Goal: Information Seeking & Learning: Learn about a topic

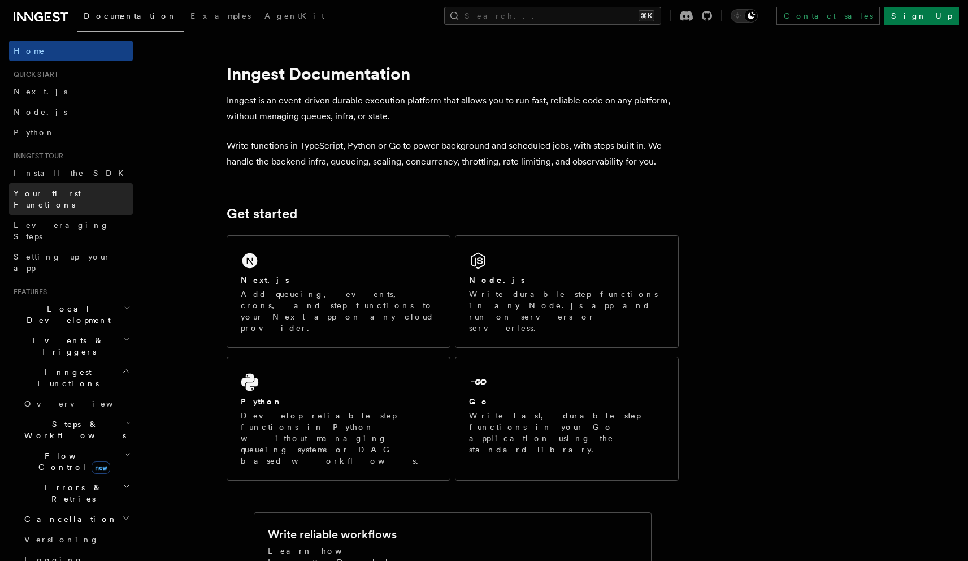
click at [50, 193] on span "Your first Functions" at bounding box center [47, 199] width 67 height 20
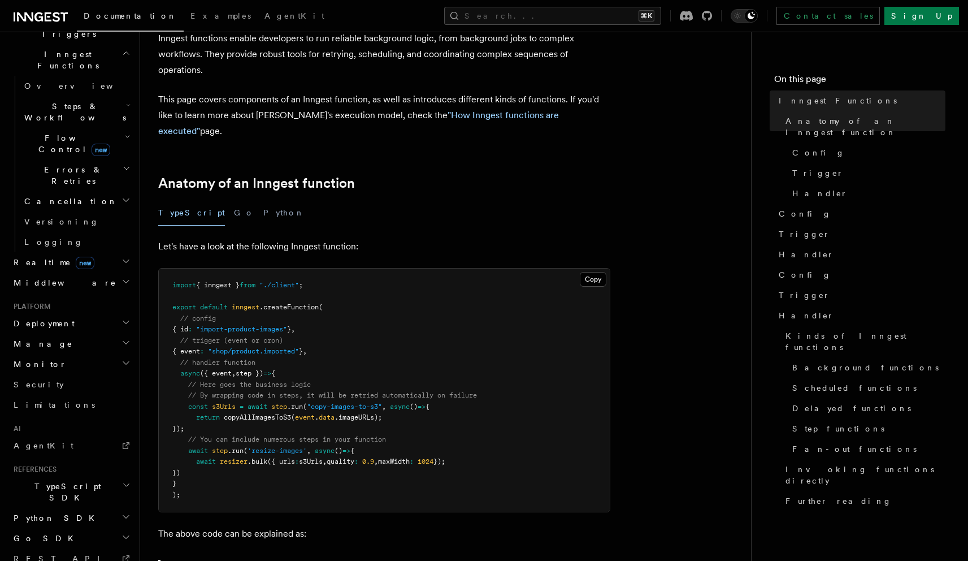
scroll to position [344, 0]
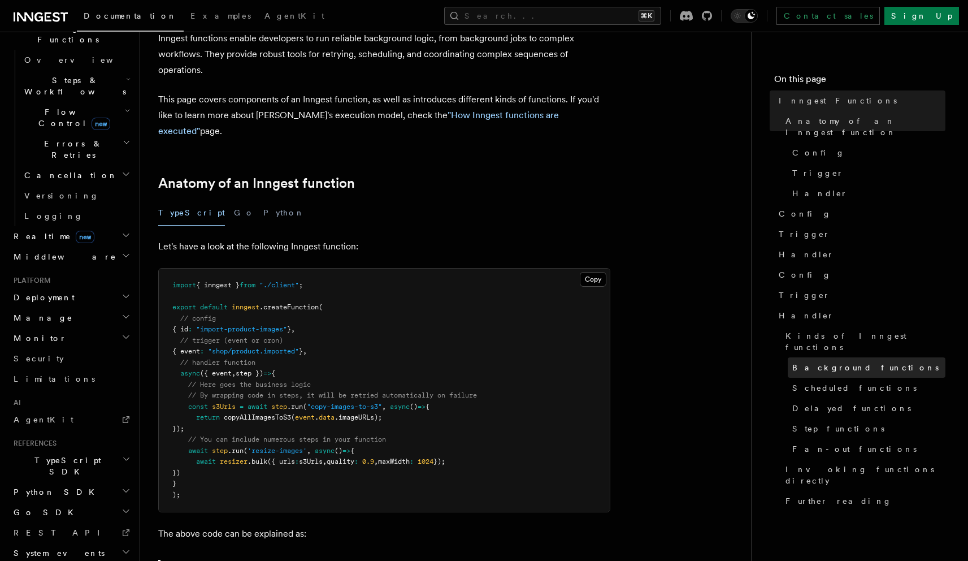
click at [819, 357] on link "Background functions" at bounding box center [867, 367] width 158 height 20
click at [471, 116] on link ""How Inngest functions are executed"" at bounding box center [358, 123] width 401 height 27
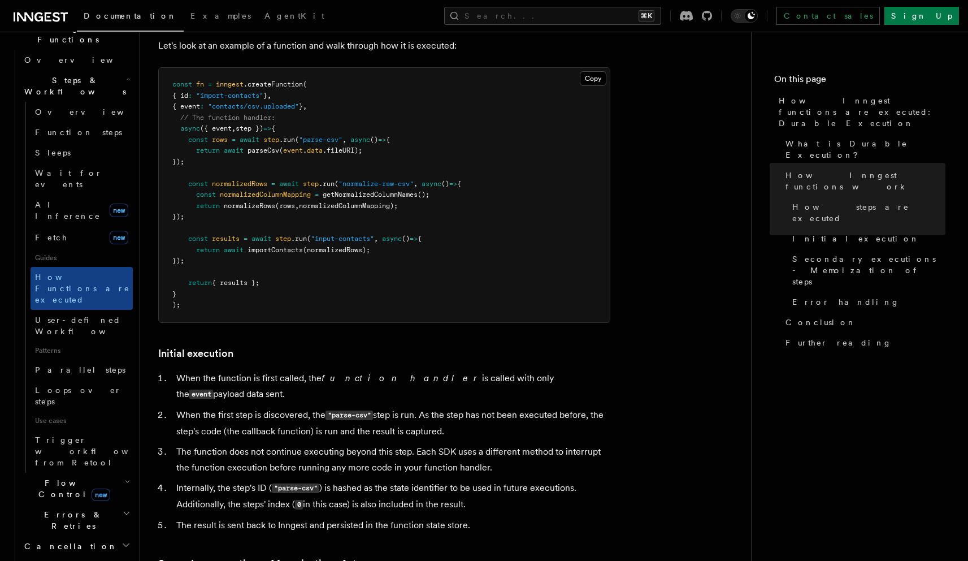
scroll to position [1101, 0]
click at [92, 488] on span "new" at bounding box center [101, 494] width 19 height 12
click at [52, 531] on span "Singleton" at bounding box center [67, 535] width 64 height 9
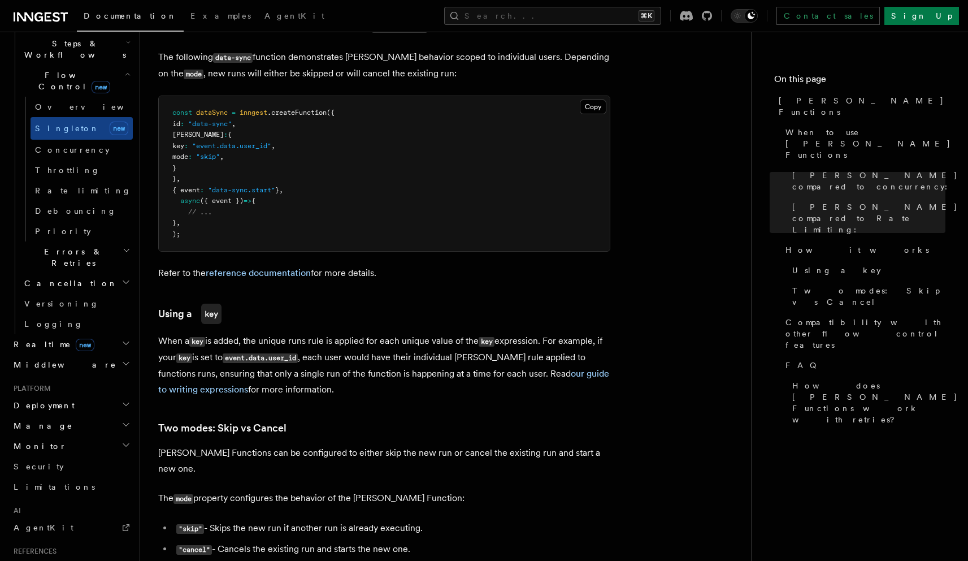
scroll to position [868, 0]
click at [79, 395] on h2 "Deployment" at bounding box center [71, 405] width 124 height 20
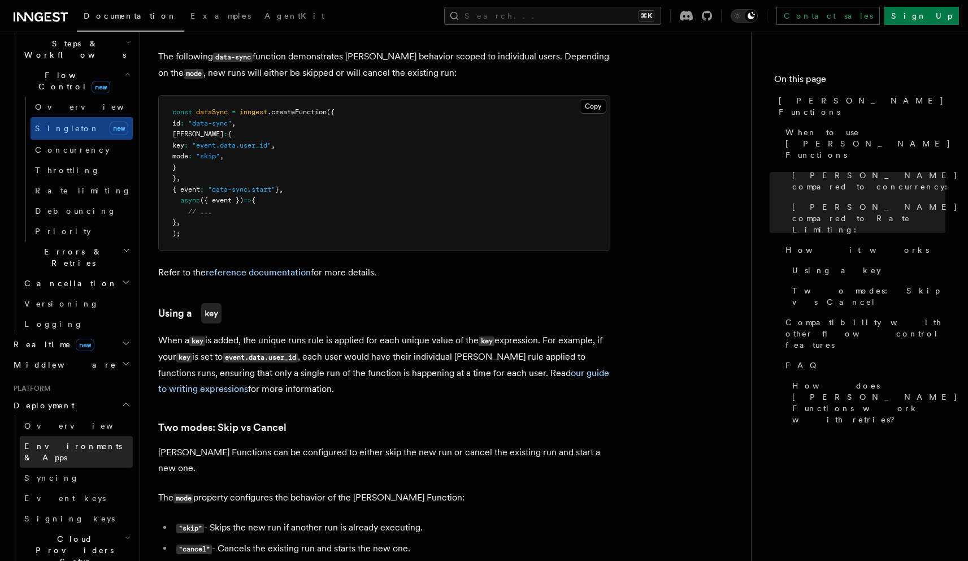
click at [60, 441] on span "Environments & Apps" at bounding box center [73, 451] width 98 height 20
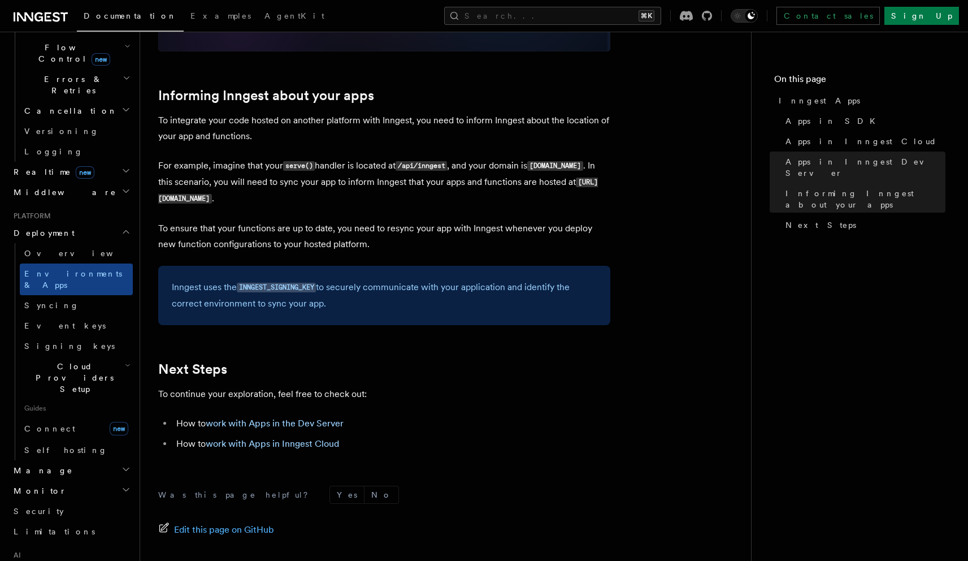
scroll to position [1663, 0]
click at [94, 315] on link "Event keys" at bounding box center [76, 325] width 113 height 20
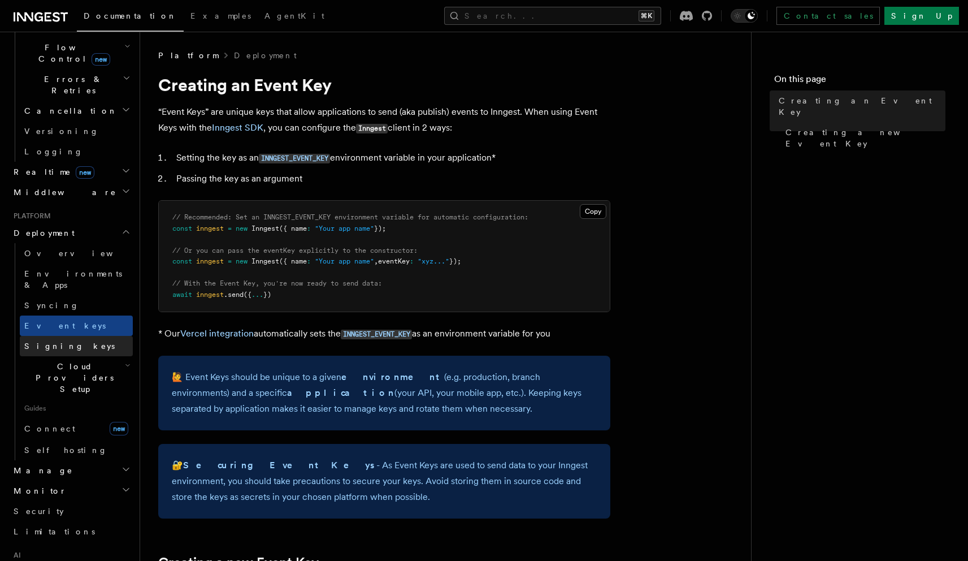
click at [73, 336] on link "Signing keys" at bounding box center [76, 346] width 113 height 20
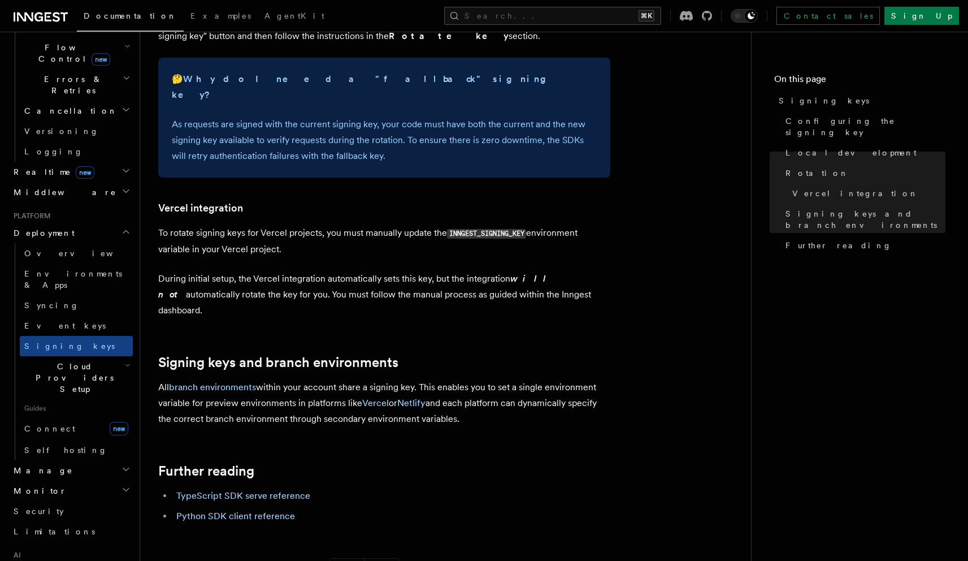
scroll to position [1009, 0]
click at [190, 18] on span "Examples" at bounding box center [220, 15] width 60 height 9
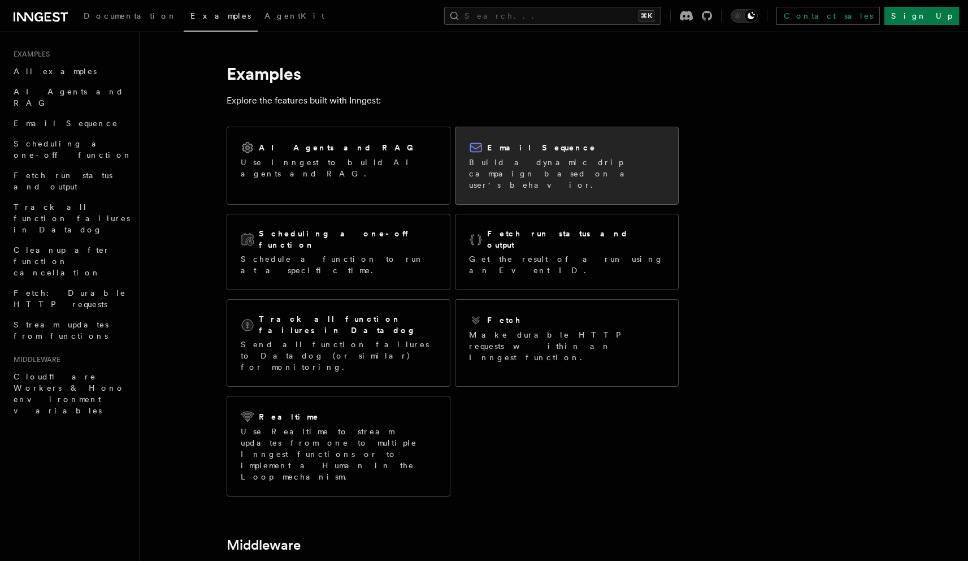
click at [508, 145] on h2 "Email Sequence" at bounding box center [541, 147] width 109 height 11
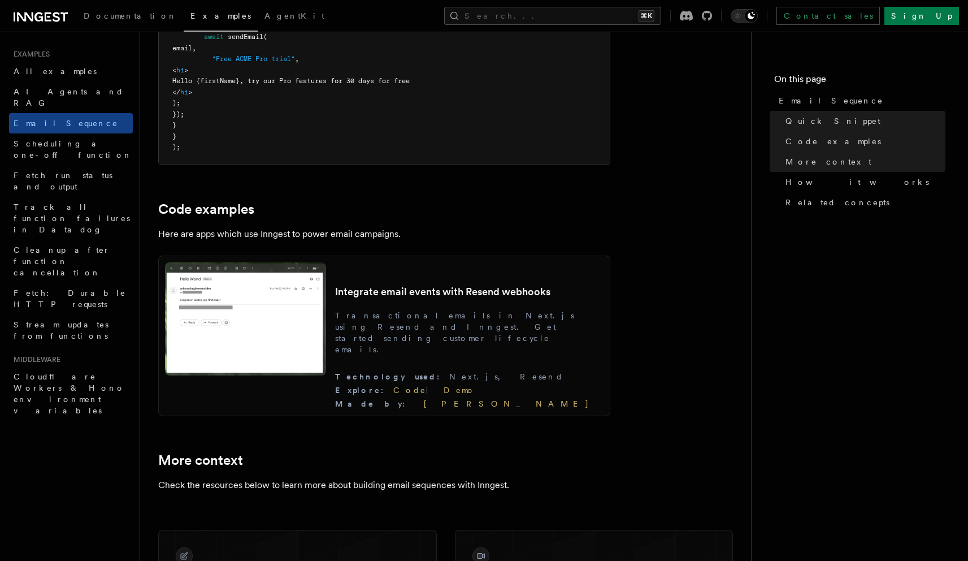
scroll to position [899, 0]
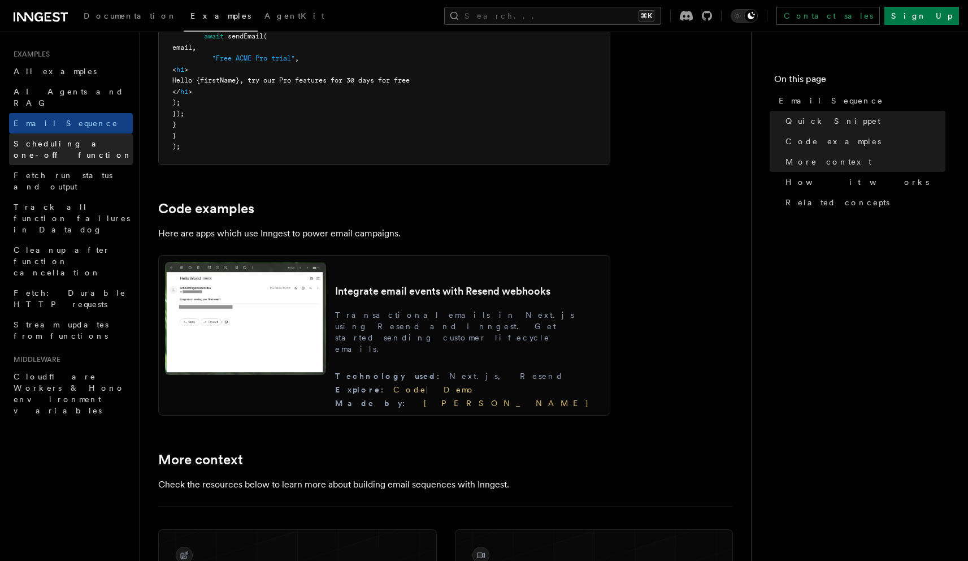
click at [103, 139] on span "Scheduling a one-off function" at bounding box center [73, 149] width 119 height 20
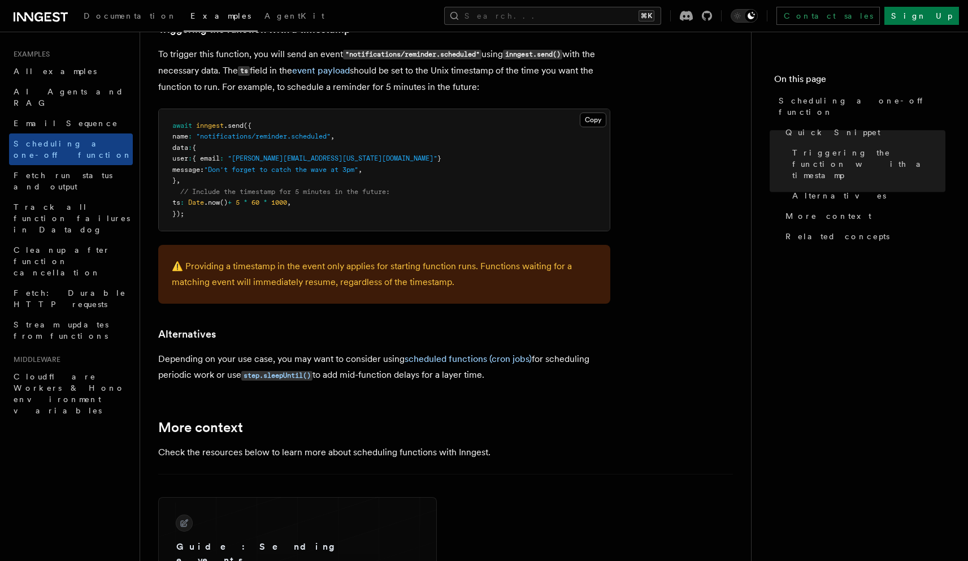
scroll to position [499, 0]
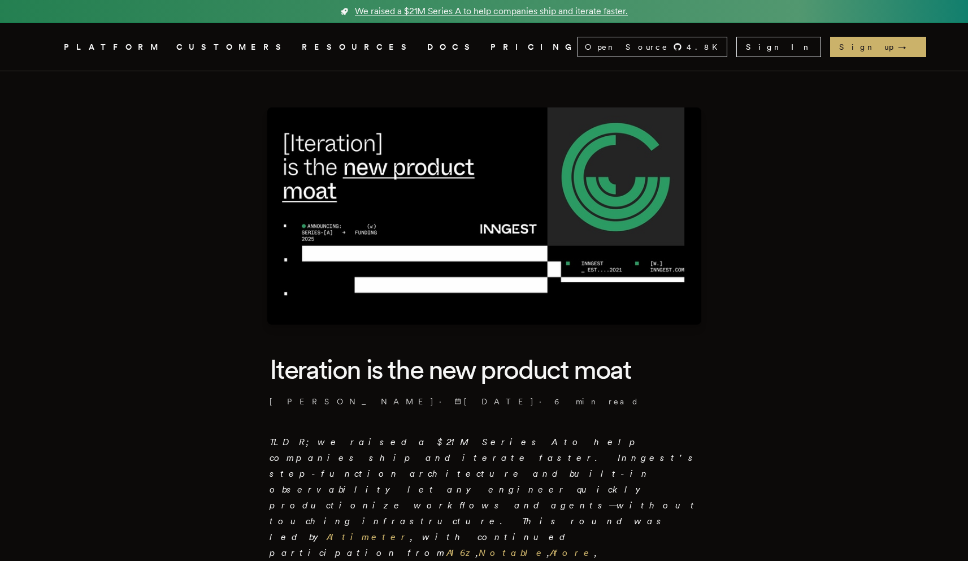
click at [427, 52] on link "DOCS" at bounding box center [452, 47] width 50 height 14
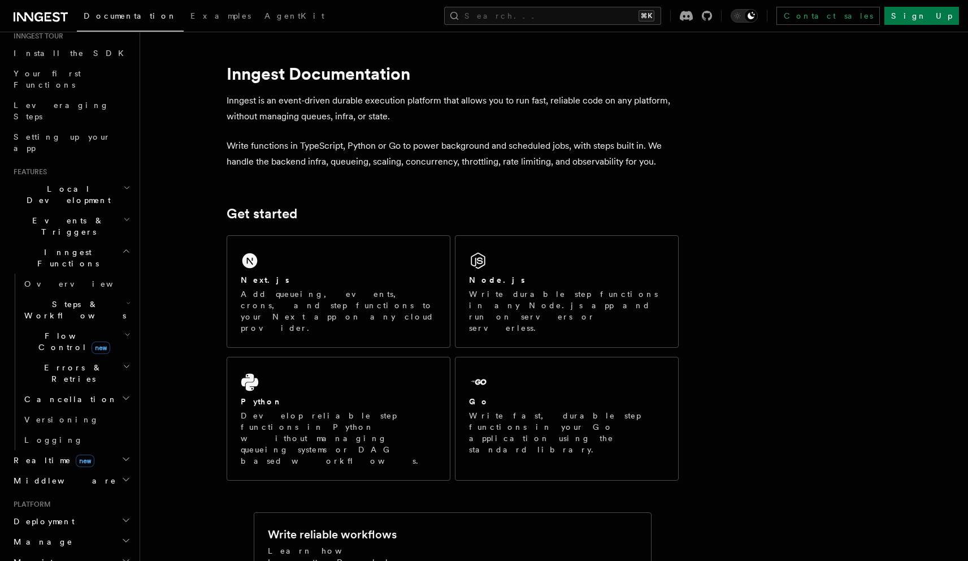
scroll to position [123, 0]
click at [86, 207] on h2 "Events & Triggers" at bounding box center [71, 223] width 124 height 32
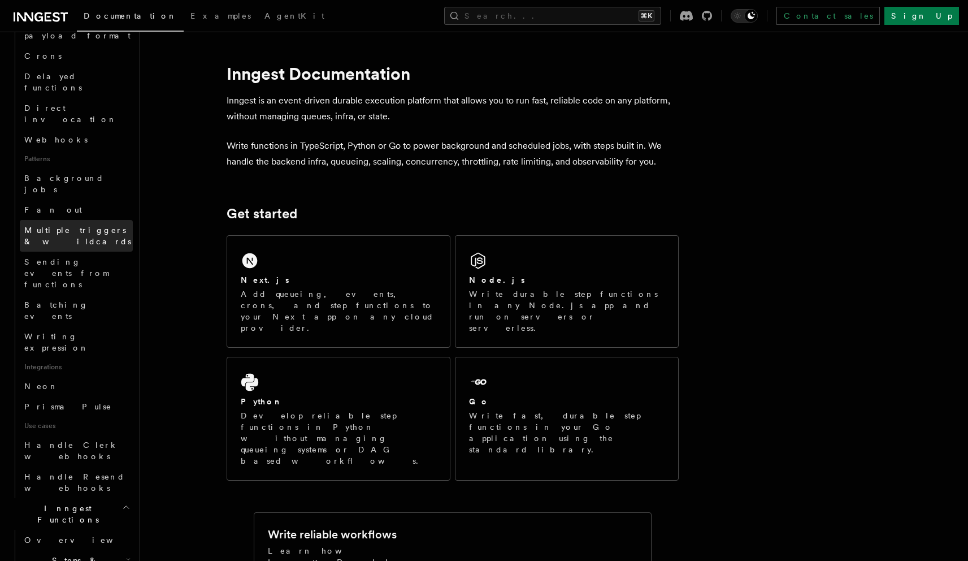
scroll to position [423, 0]
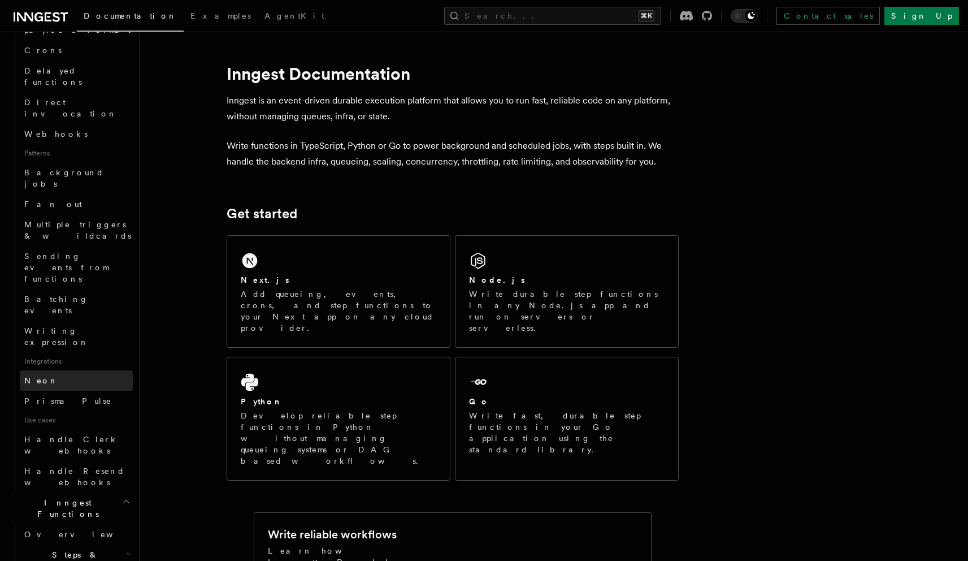
click at [83, 370] on link "Neon" at bounding box center [76, 380] width 113 height 20
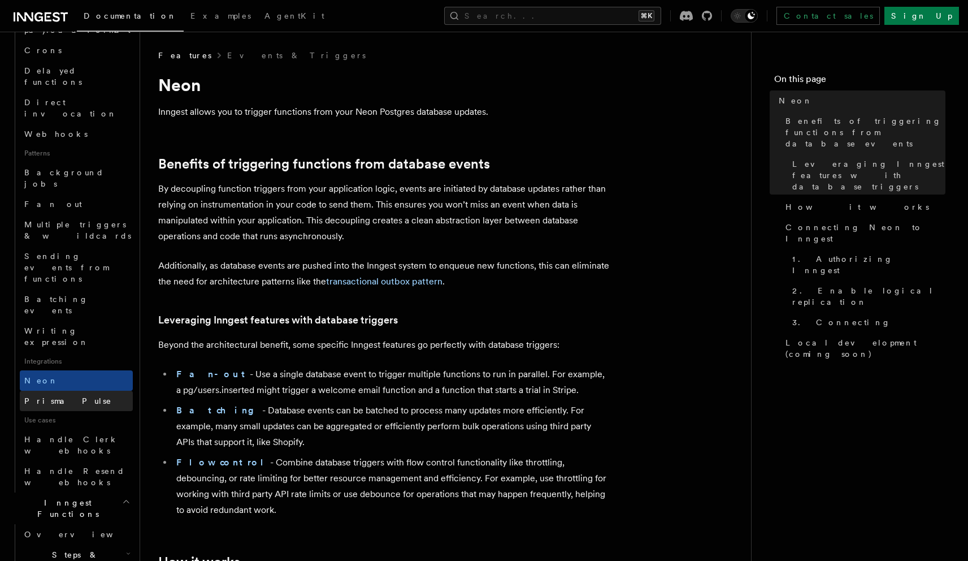
click at [73, 391] on link "Prisma Pulse" at bounding box center [76, 401] width 113 height 20
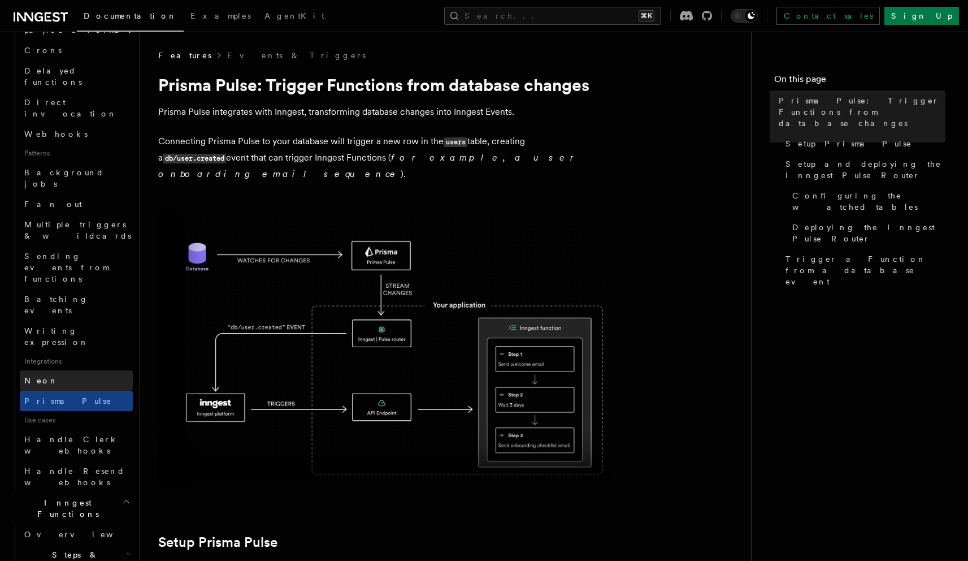
click at [77, 370] on link "Neon" at bounding box center [76, 380] width 113 height 20
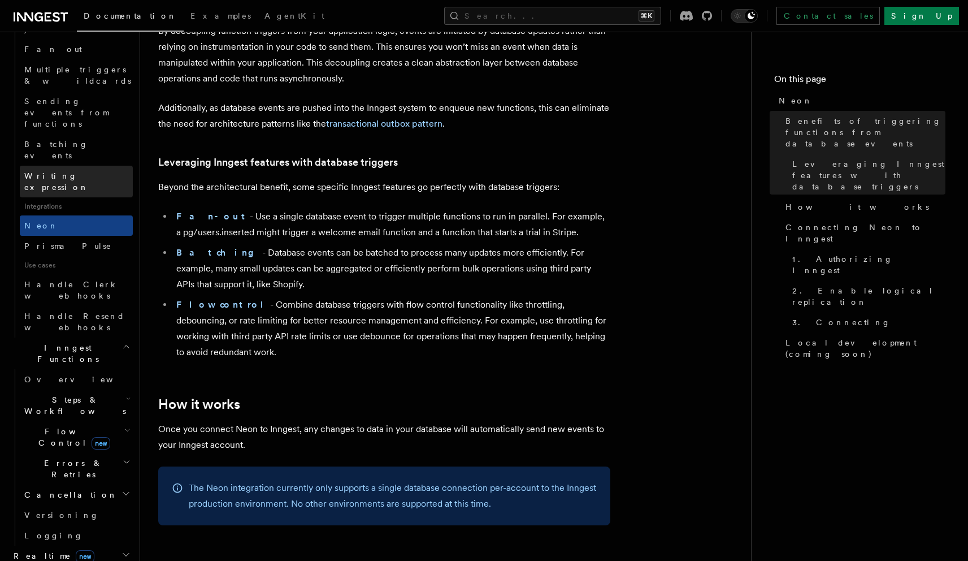
scroll to position [582, 0]
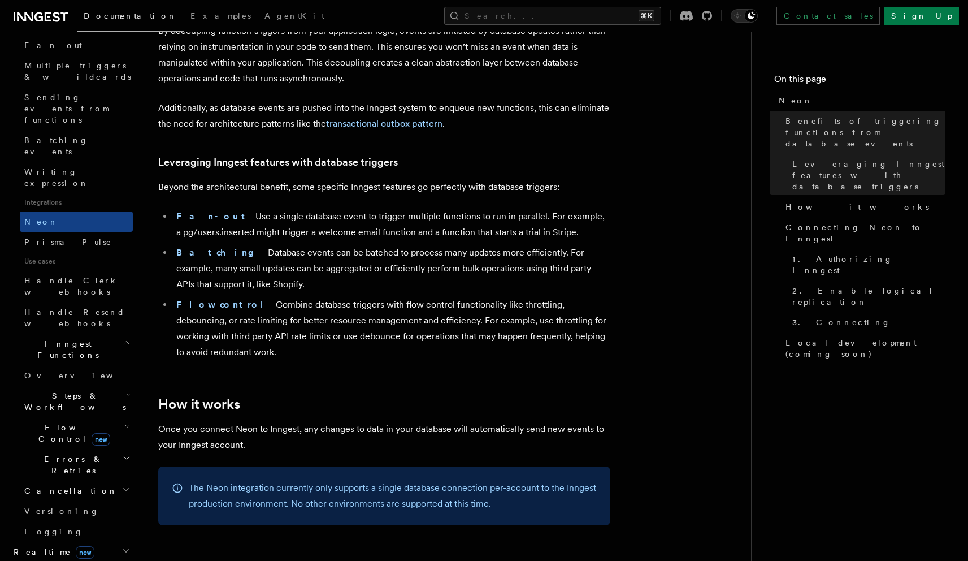
click at [74, 390] on span "Steps & Workflows" at bounding box center [73, 401] width 106 height 23
click at [62, 516] on span "AI Inference" at bounding box center [68, 526] width 66 height 20
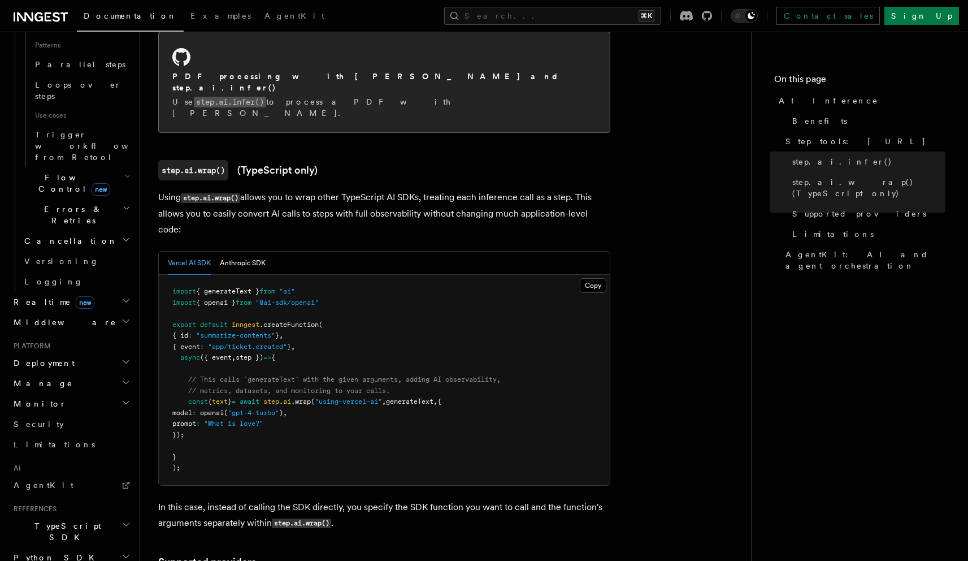
scroll to position [991, 0]
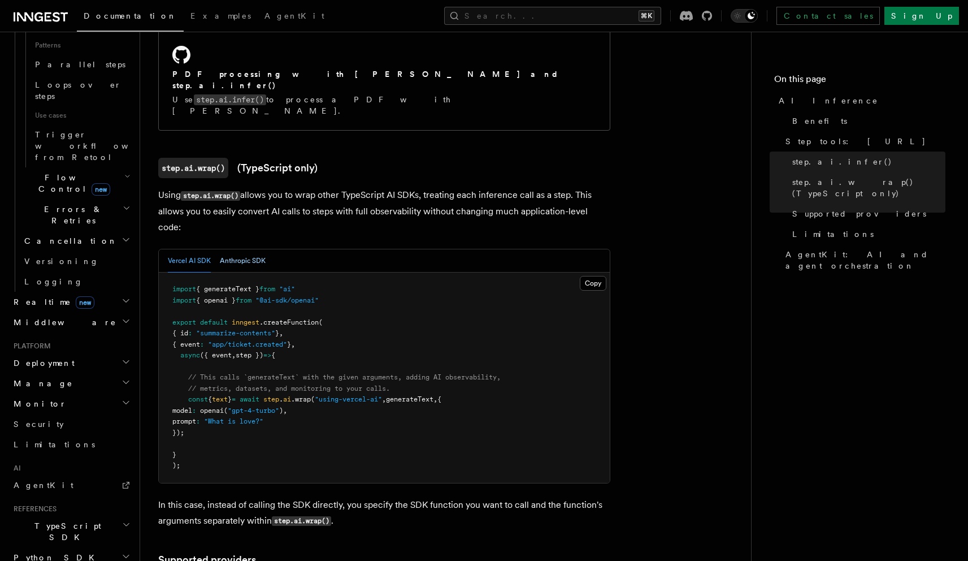
click at [241, 249] on button "Anthropic SDK" at bounding box center [243, 260] width 46 height 23
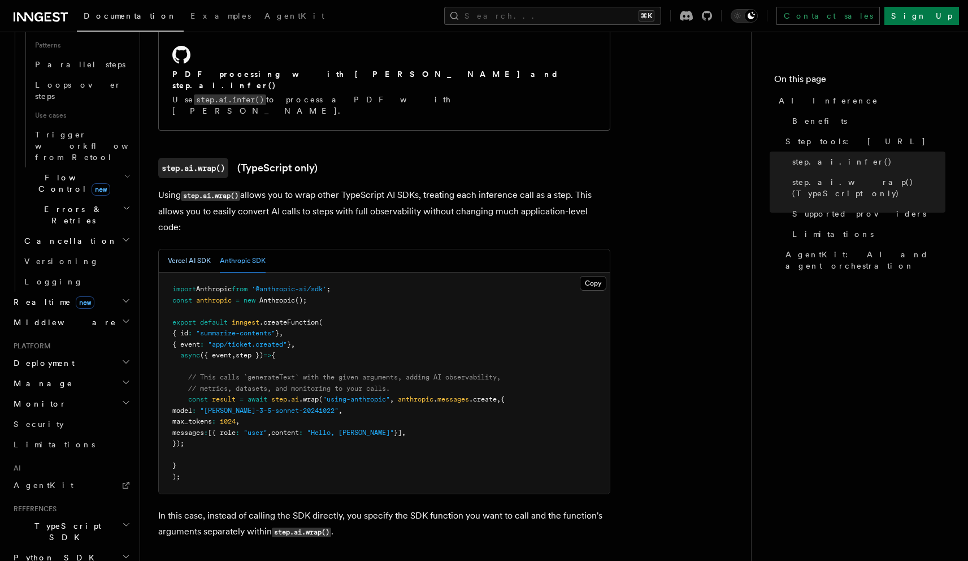
click at [202, 249] on button "Vercel AI SDK" at bounding box center [189, 260] width 43 height 23
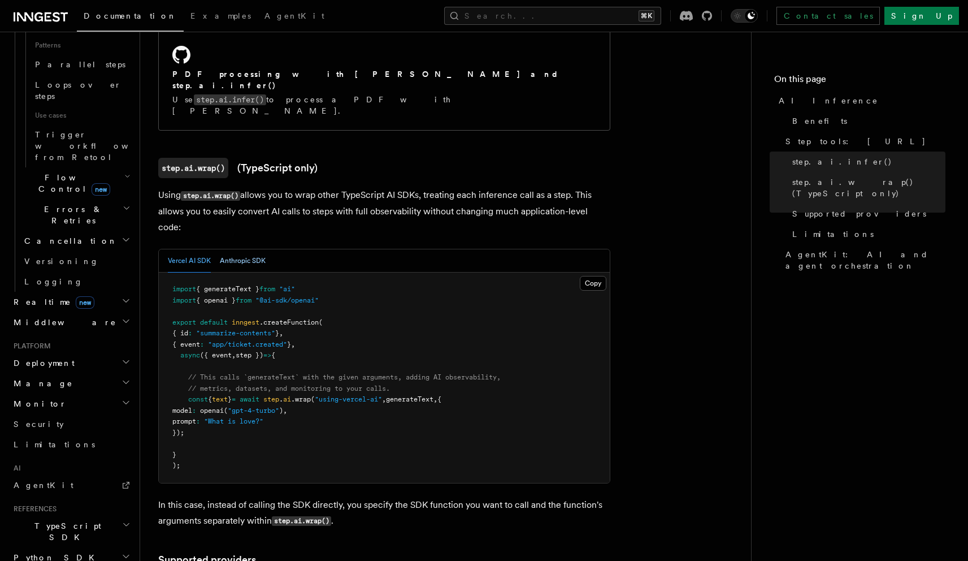
click at [242, 249] on button "Anthropic SDK" at bounding box center [243, 260] width 46 height 23
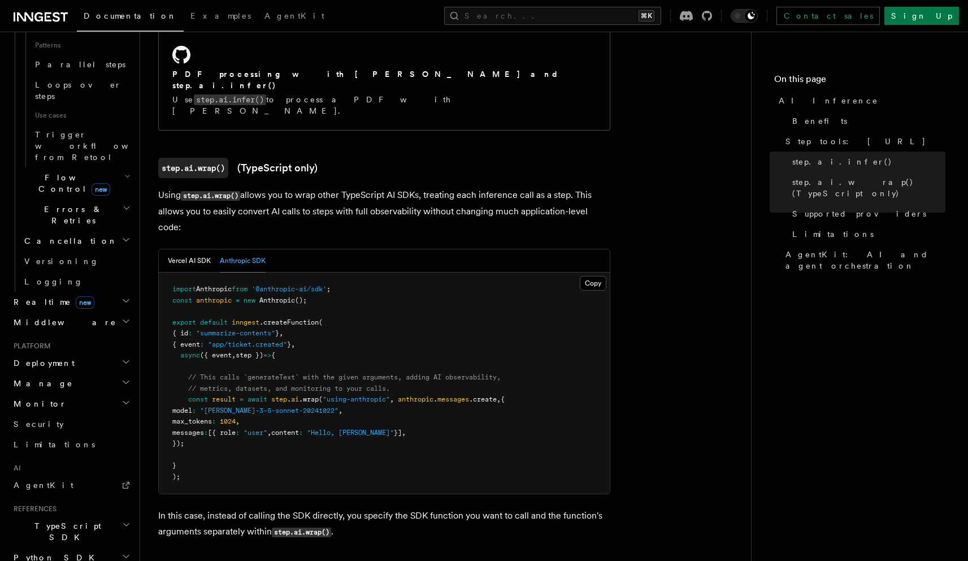
click at [182, 249] on div "Vercel AI SDK Anthropic SDK Copy Copied import Anthropic from '@anthropic-ai/sd…" at bounding box center [384, 371] width 452 height 245
click at [188, 249] on button "Vercel AI SDK" at bounding box center [189, 260] width 43 height 23
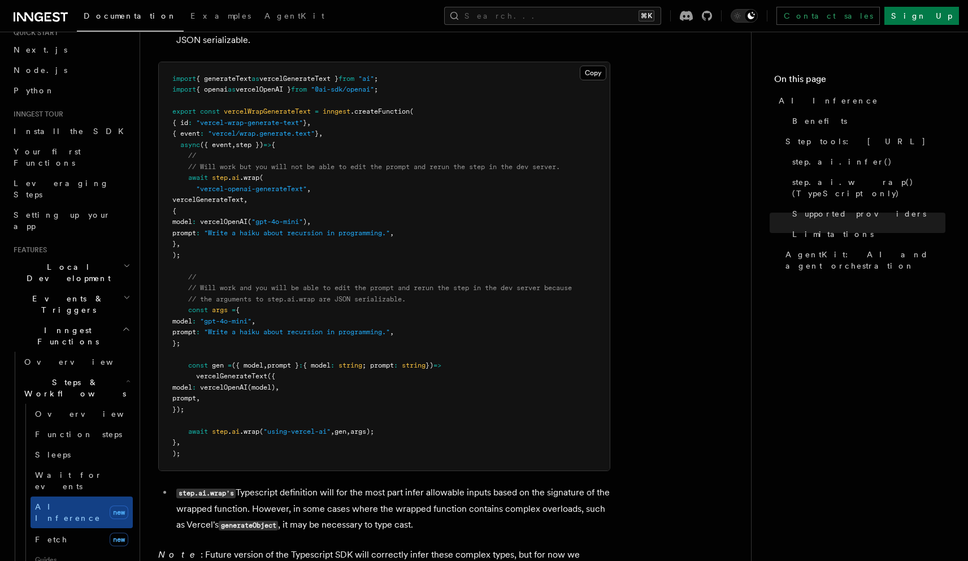
scroll to position [0, 0]
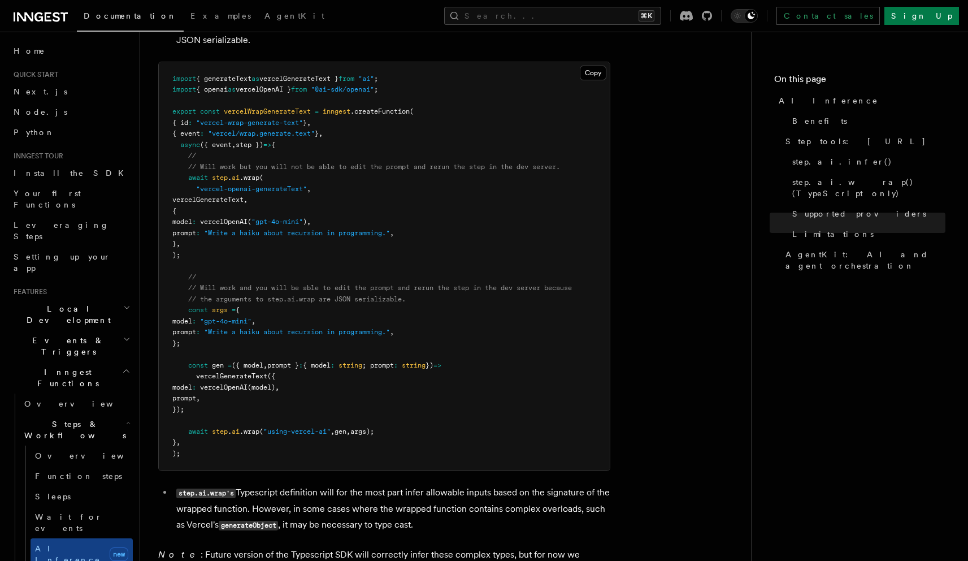
click at [50, 335] on span "Events & Triggers" at bounding box center [66, 346] width 114 height 23
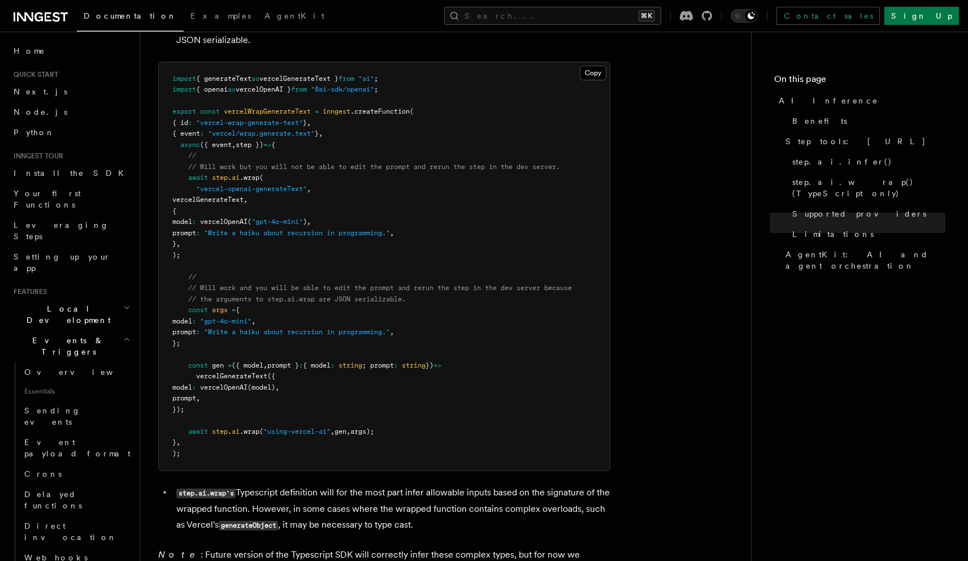
click at [57, 298] on h2 "Local Development" at bounding box center [71, 314] width 124 height 32
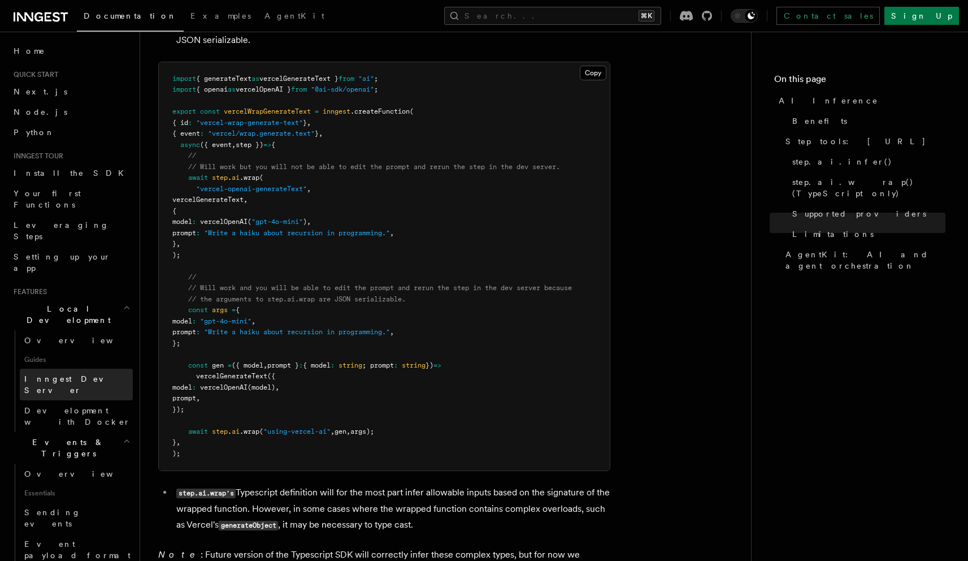
click at [59, 374] on span "Inngest Dev Server" at bounding box center [72, 384] width 97 height 20
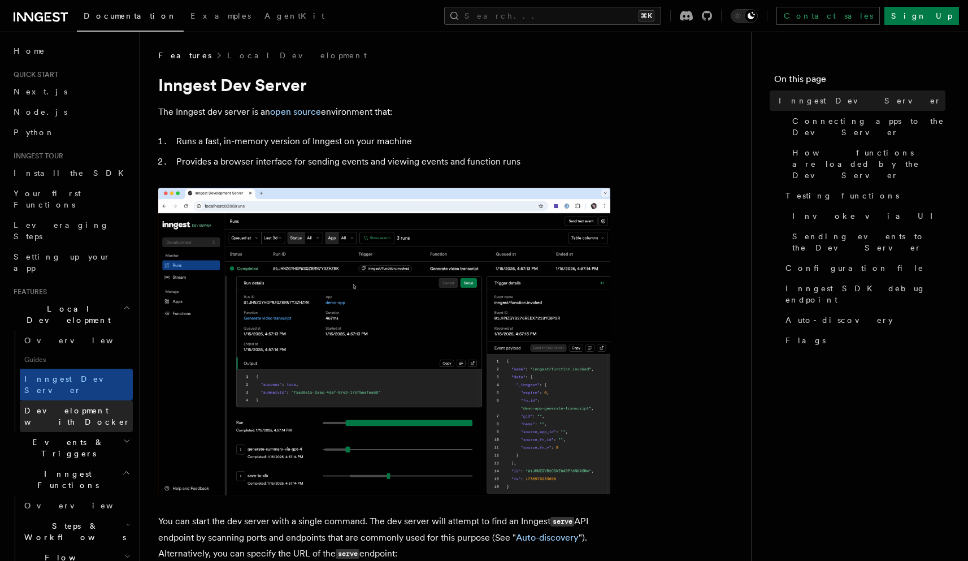
click at [58, 406] on span "Development with Docker" at bounding box center [77, 416] width 106 height 20
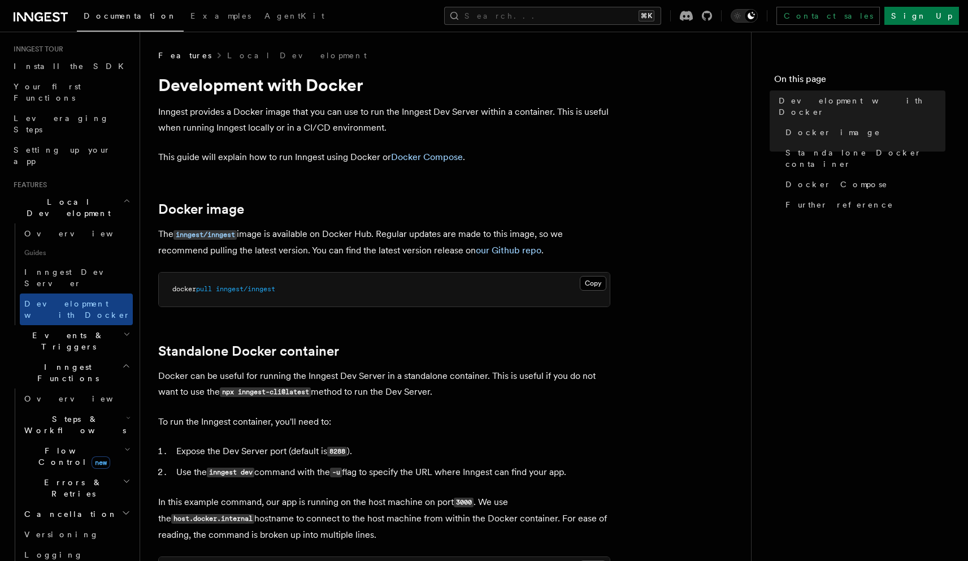
scroll to position [111, 0]
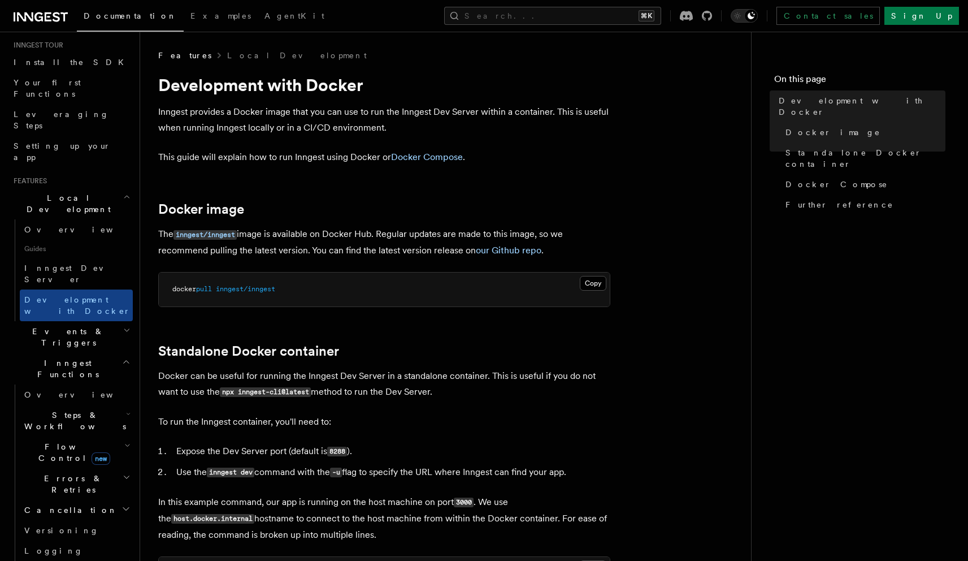
click at [79, 321] on h2 "Events & Triggers" at bounding box center [71, 337] width 124 height 32
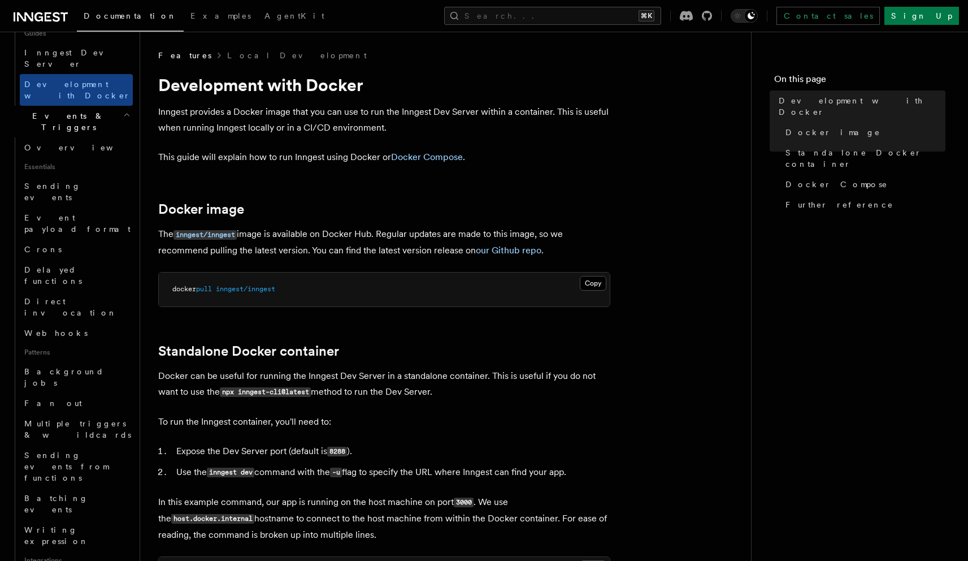
scroll to position [328, 0]
click at [73, 321] on link "Webhooks" at bounding box center [76, 331] width 113 height 20
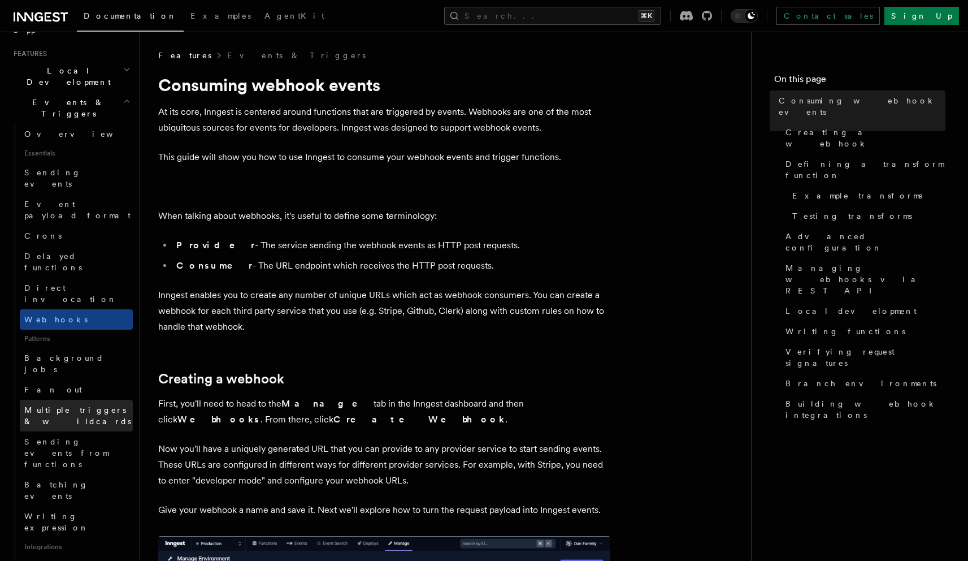
scroll to position [206, 0]
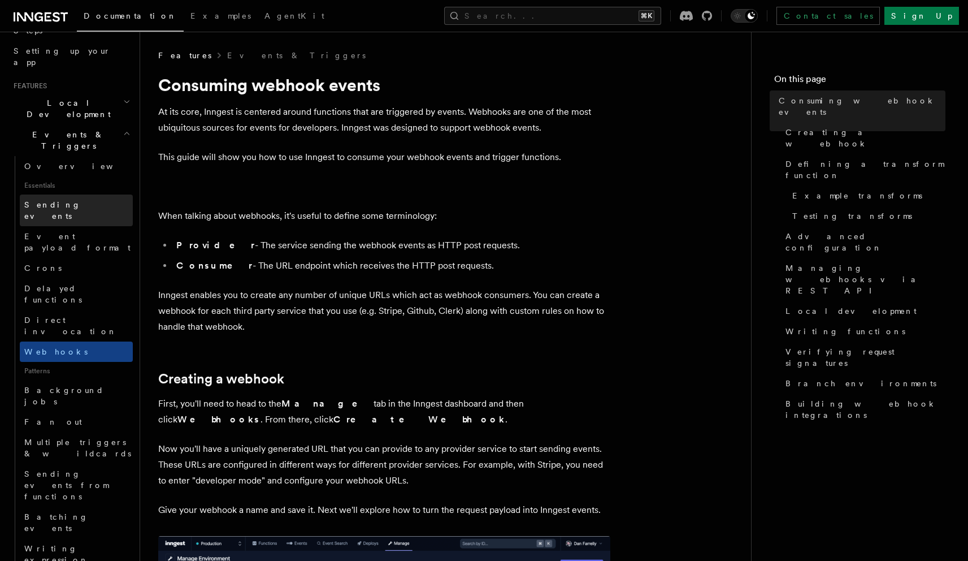
click at [84, 194] on link "Sending events" at bounding box center [76, 210] width 113 height 32
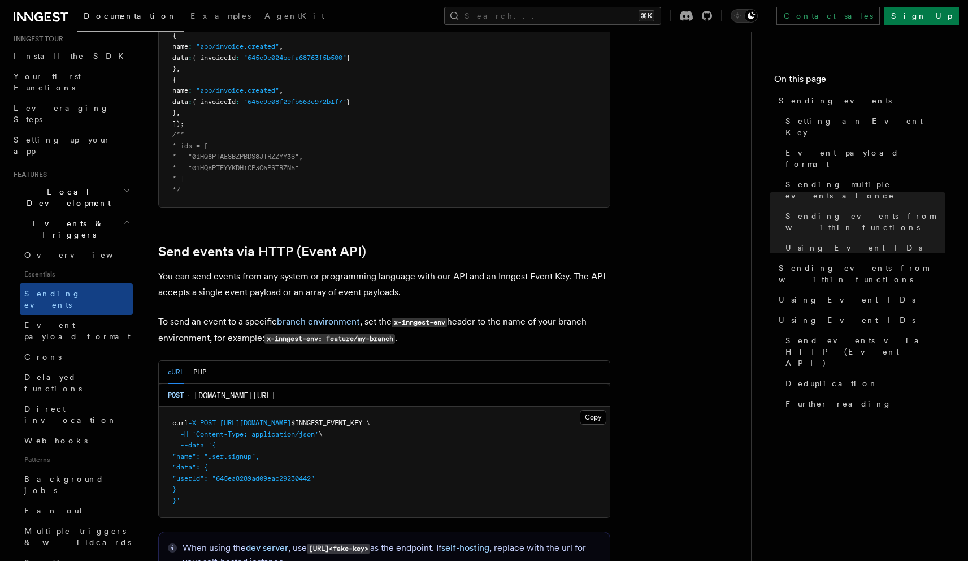
scroll to position [2172, 0]
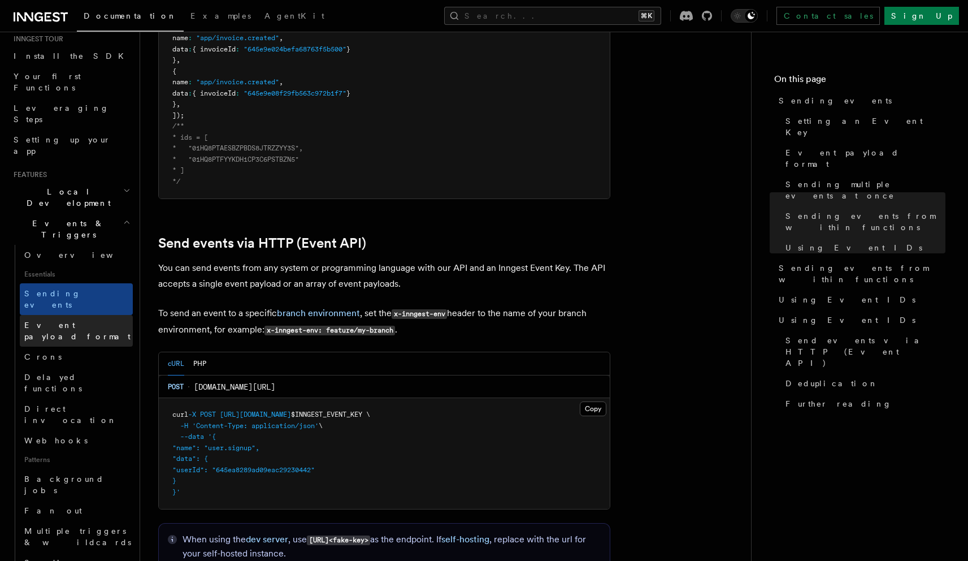
click at [61, 320] on span "Event payload format" at bounding box center [77, 330] width 106 height 20
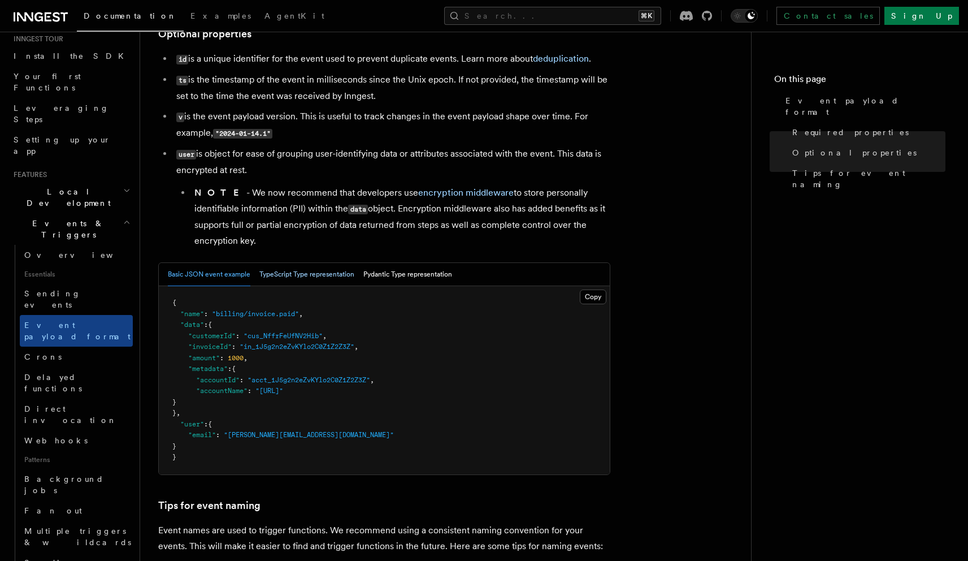
scroll to position [284, 0]
click at [287, 287] on button "TypeScript Type representation" at bounding box center [306, 275] width 95 height 23
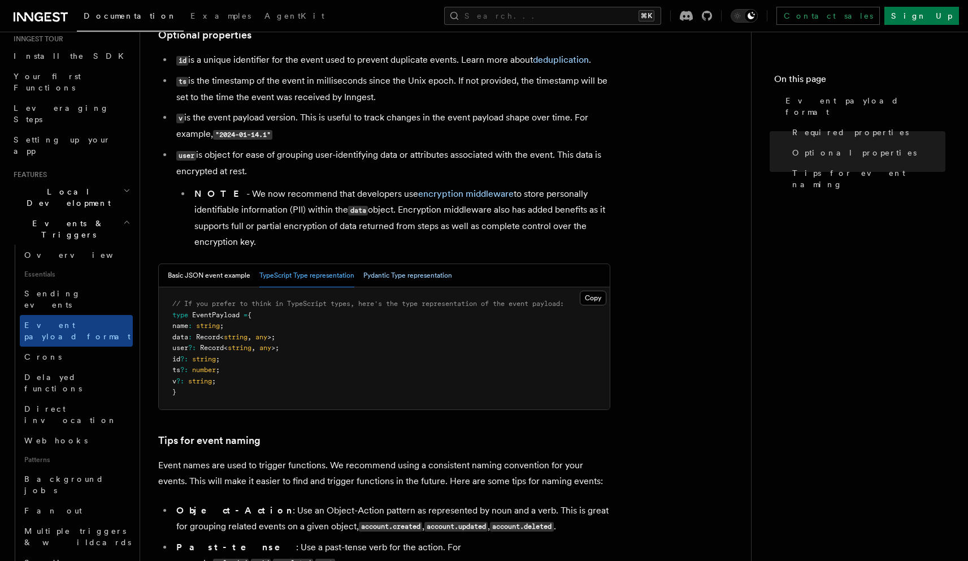
click at [377, 287] on button "Pydantic Type representation" at bounding box center [407, 275] width 89 height 23
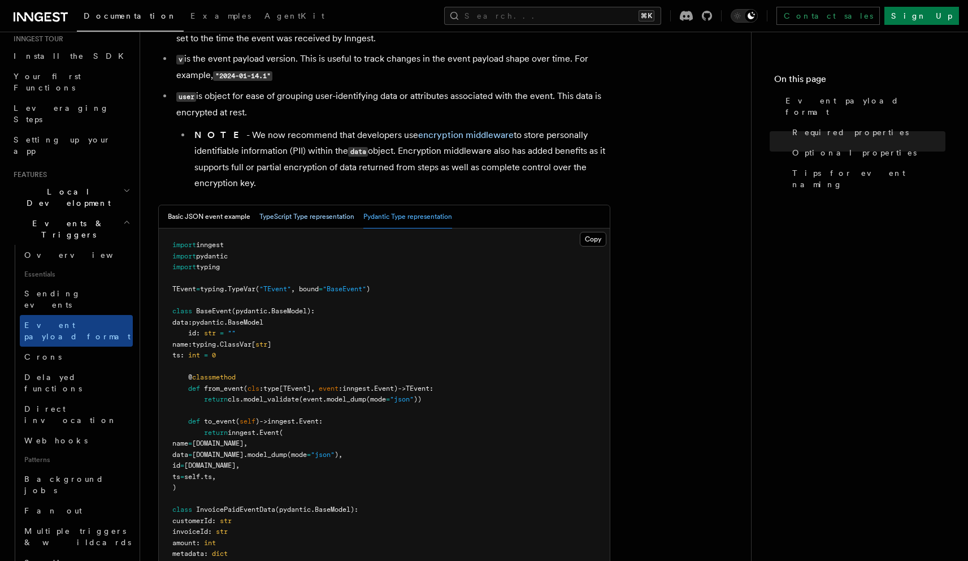
scroll to position [341, 0]
click at [280, 220] on button "TypeScript Type representation" at bounding box center [306, 218] width 95 height 23
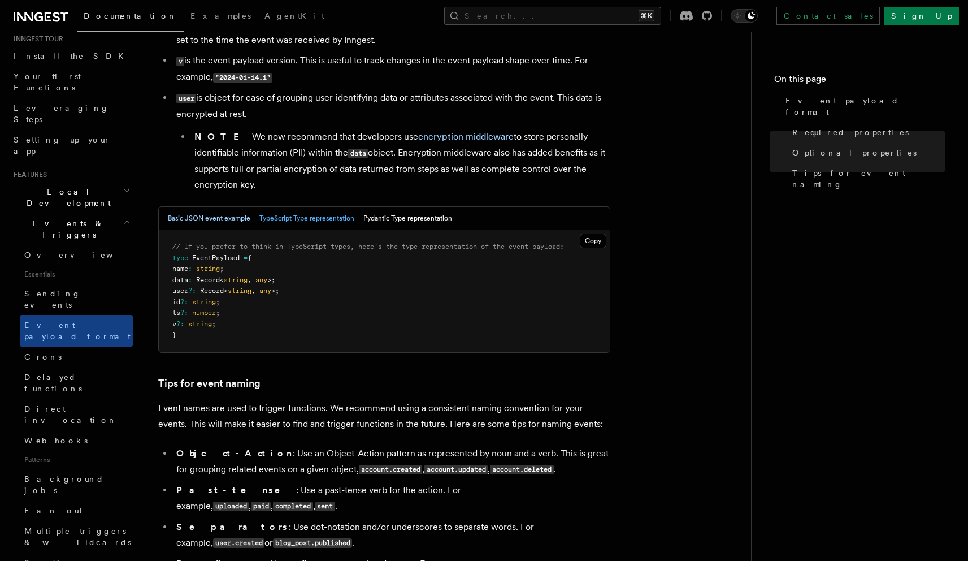
click at [202, 220] on button "Basic JSON event example" at bounding box center [209, 218] width 83 height 23
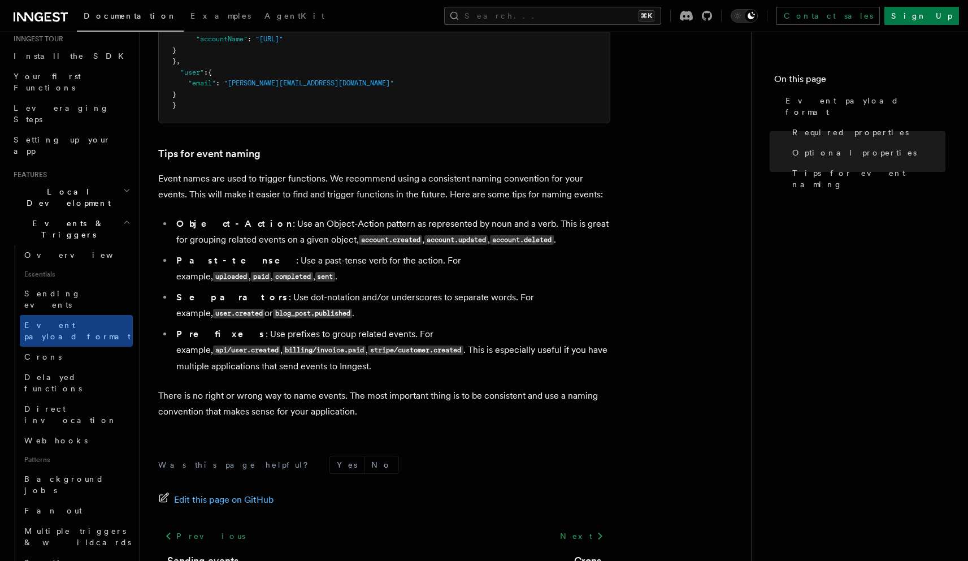
scroll to position [637, 0]
click at [62, 347] on link "Crons" at bounding box center [76, 357] width 113 height 20
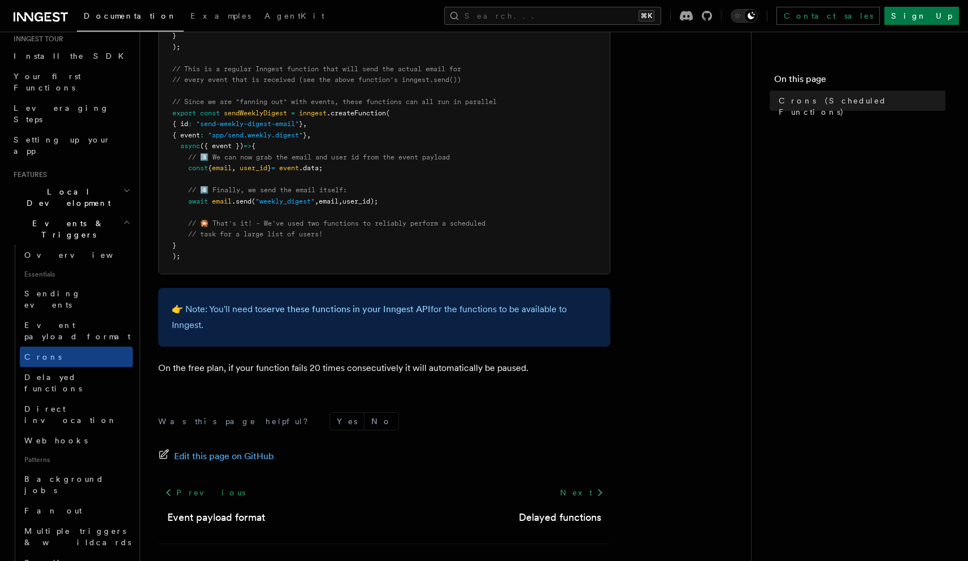
scroll to position [642, 0]
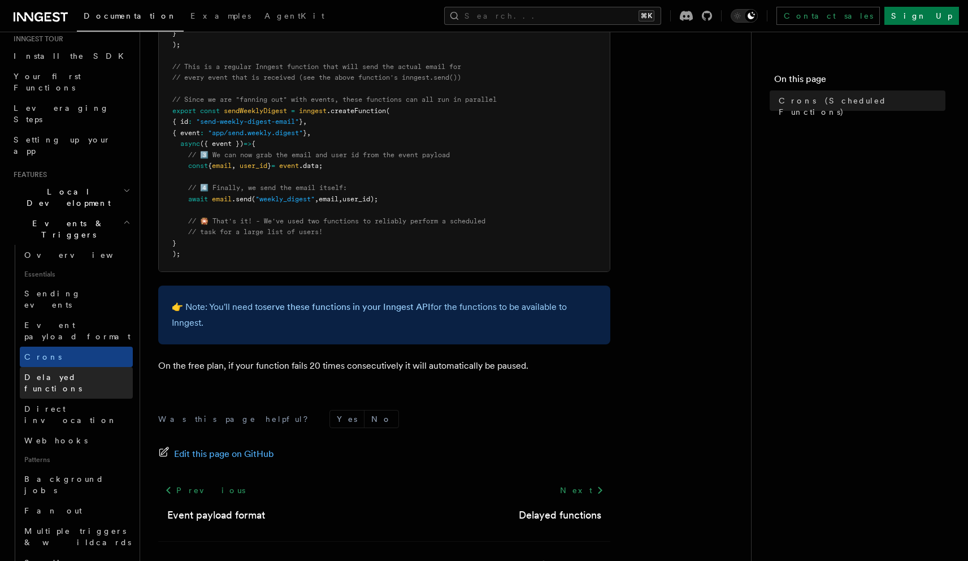
click at [65, 373] on span "Delayed functions" at bounding box center [53, 383] width 58 height 20
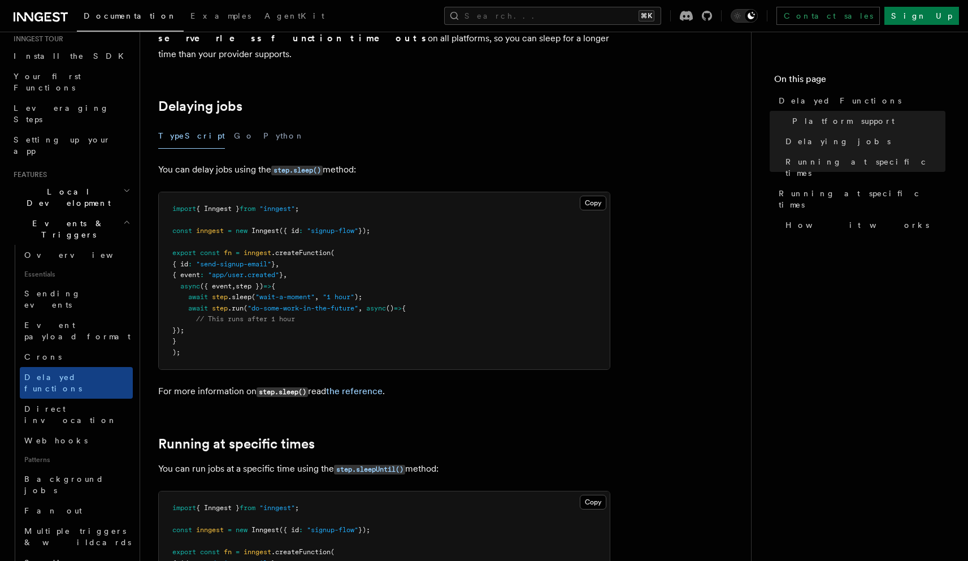
scroll to position [332, 0]
click at [263, 122] on button "Python" at bounding box center [283, 134] width 41 height 25
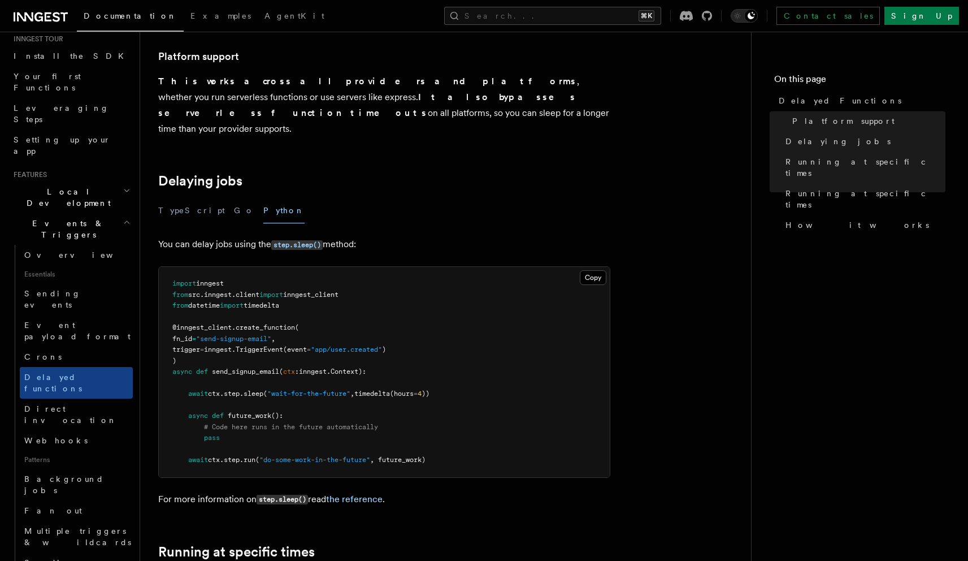
scroll to position [170, 0]
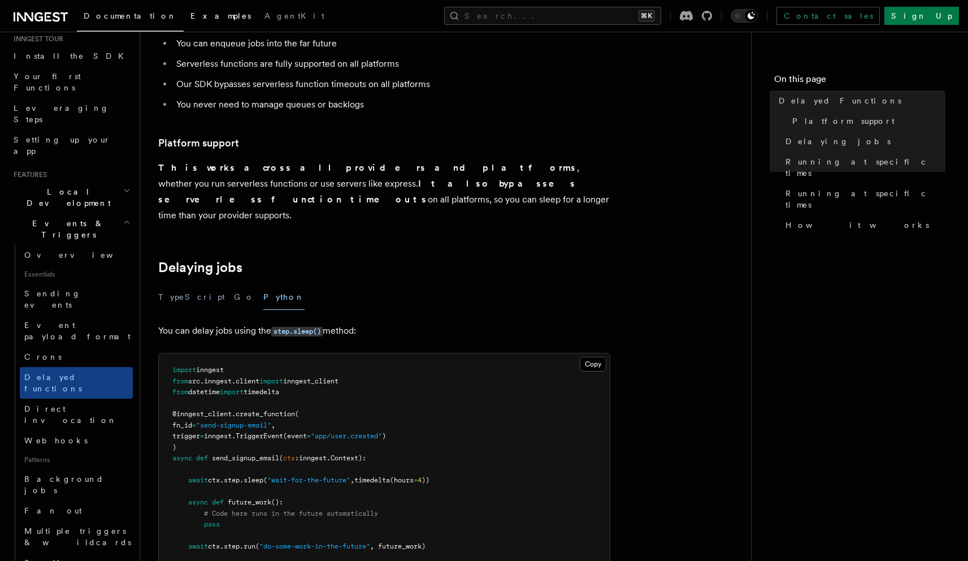
click at [190, 20] on span "Examples" at bounding box center [220, 15] width 60 height 9
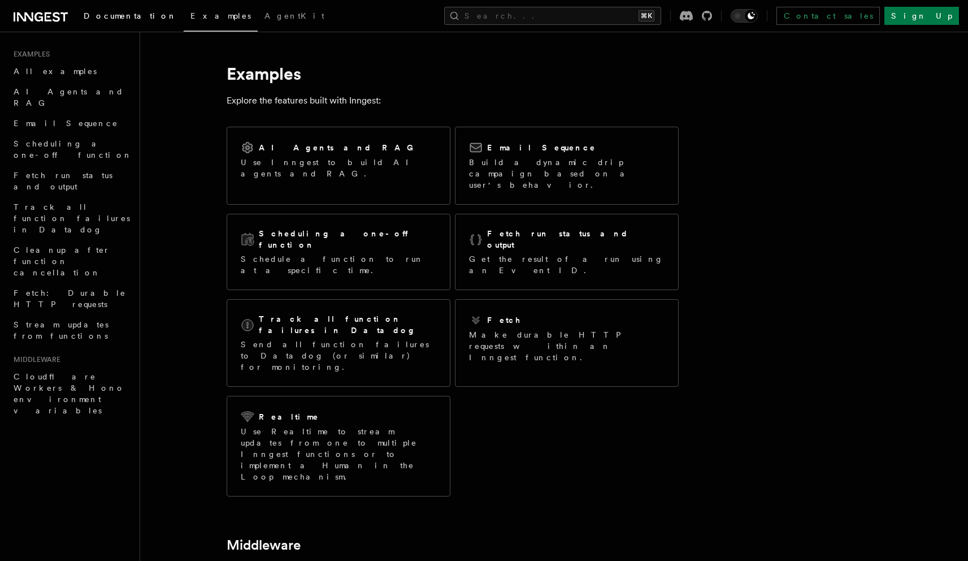
click at [126, 15] on span "Documentation" at bounding box center [130, 15] width 93 height 9
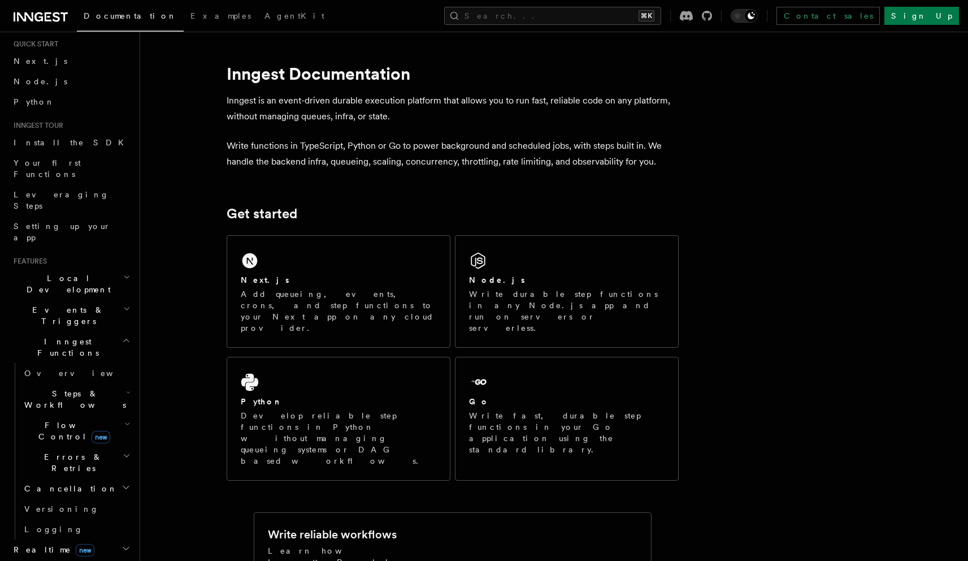
scroll to position [34, 0]
click at [82, 218] on span "Setting up your app" at bounding box center [62, 228] width 97 height 20
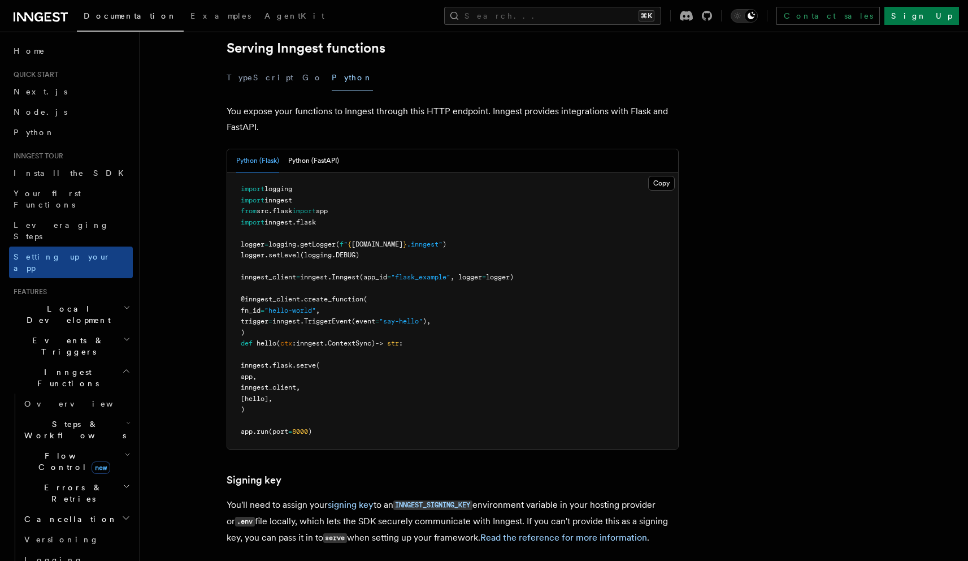
scroll to position [416, 0]
click at [190, 14] on span "Examples" at bounding box center [220, 15] width 60 height 9
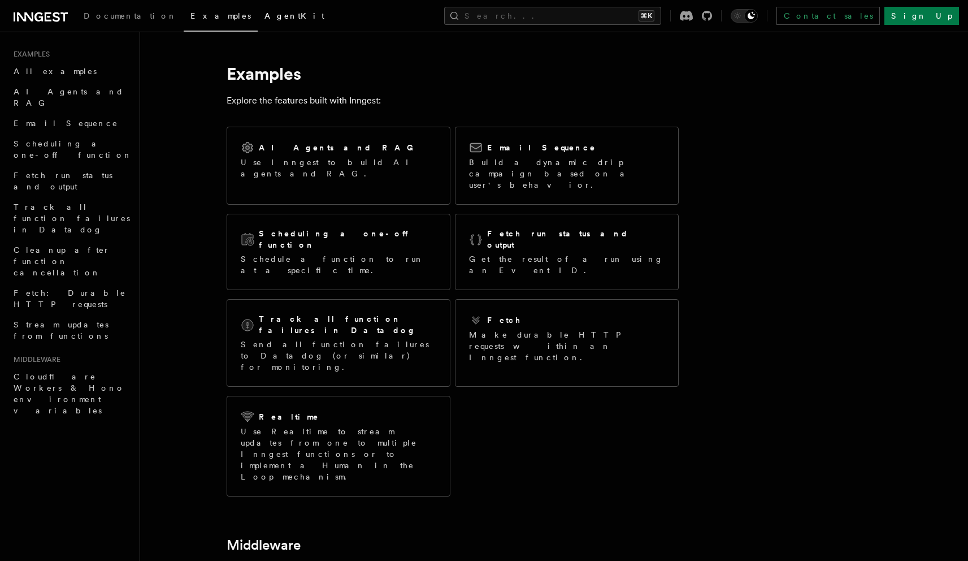
click at [258, 28] on link "AgentKit" at bounding box center [294, 16] width 73 height 27
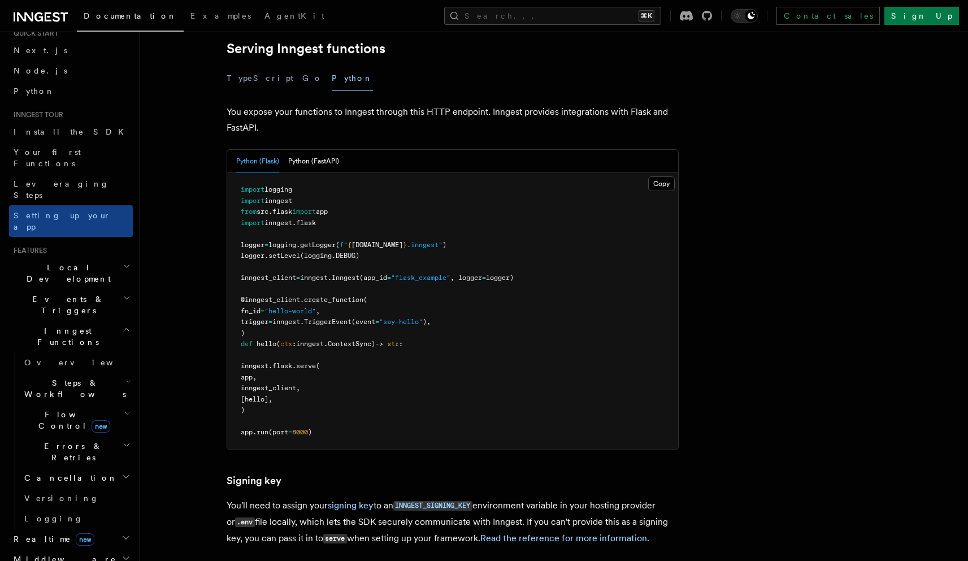
scroll to position [72, 0]
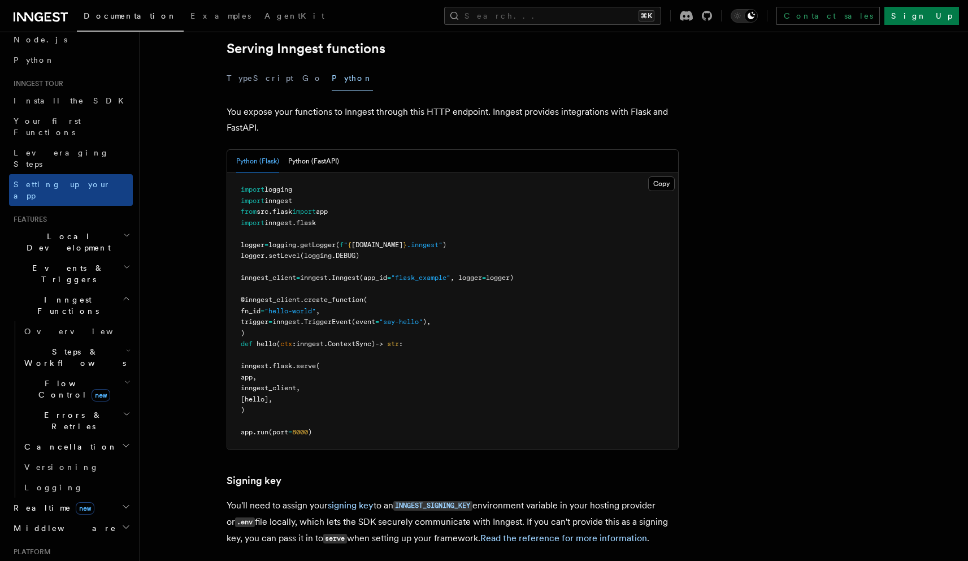
click at [54, 378] on span "Flow Control new" at bounding box center [72, 389] width 105 height 23
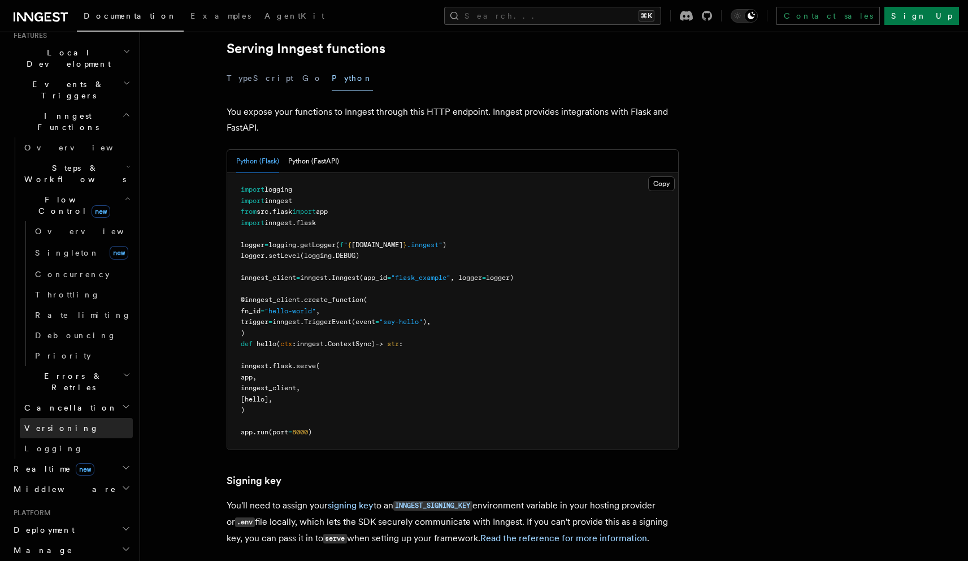
scroll to position [270, 0]
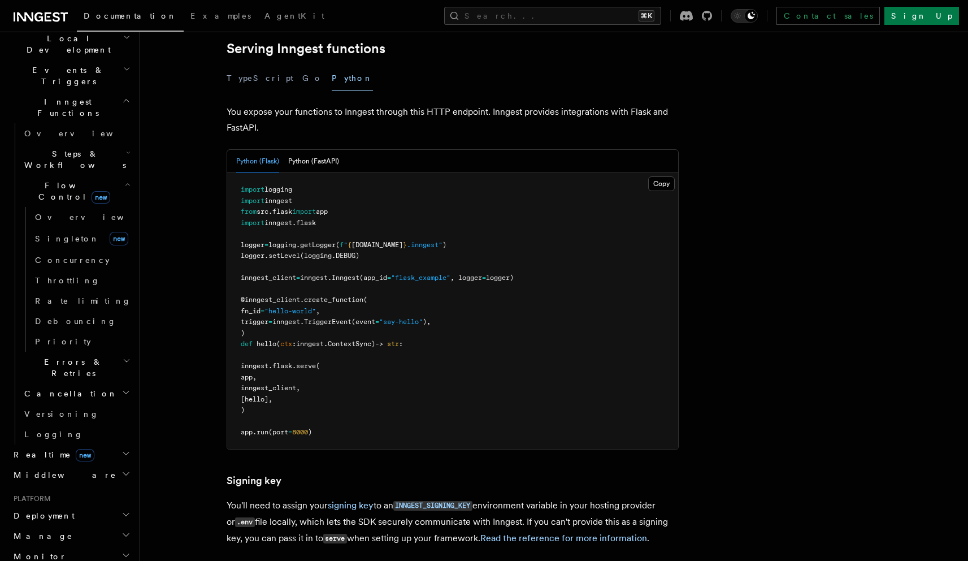
click at [76, 449] on span "new" at bounding box center [85, 455] width 19 height 12
click at [46, 521] on span "Middleware" at bounding box center [62, 526] width 107 height 11
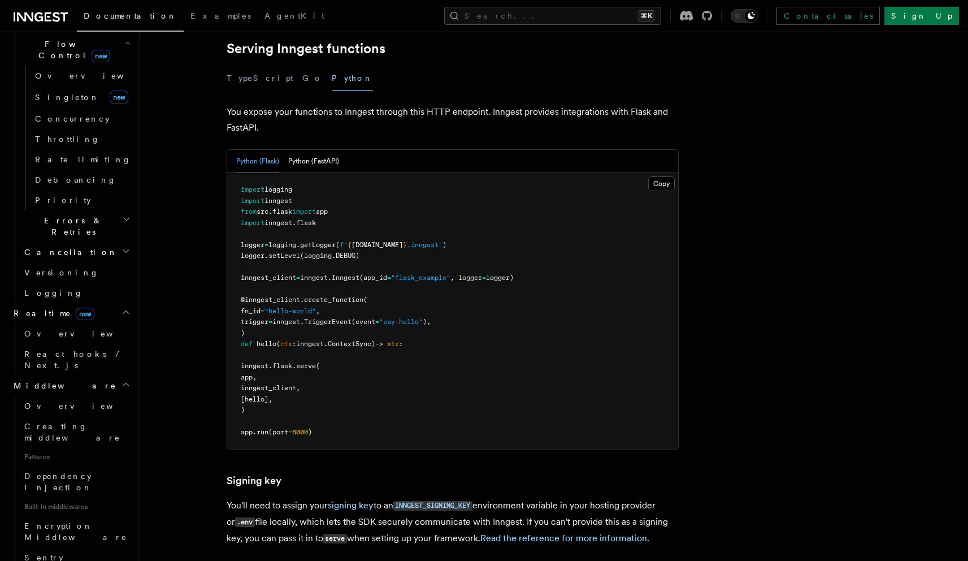
scroll to position [435, 0]
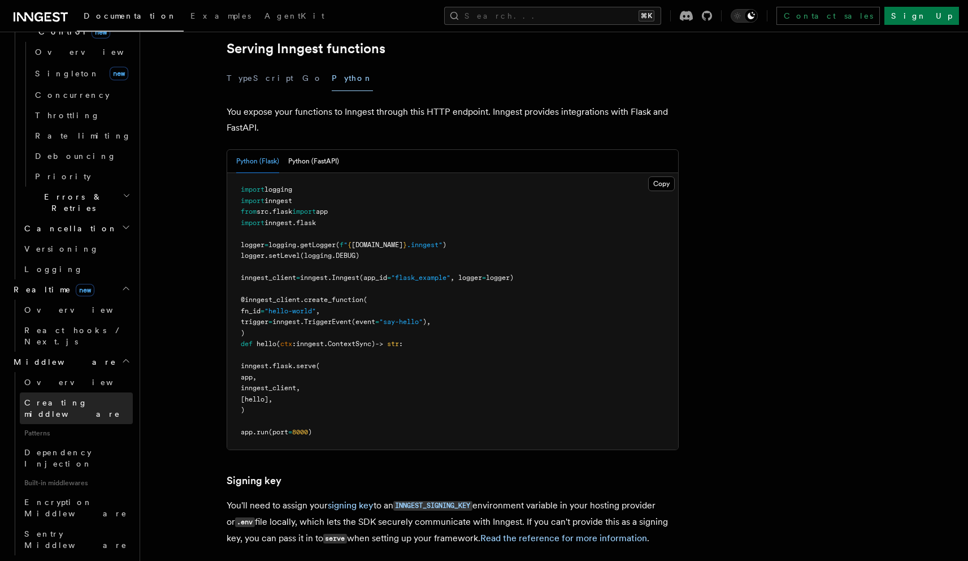
click at [67, 392] on link "Creating middleware" at bounding box center [76, 408] width 113 height 32
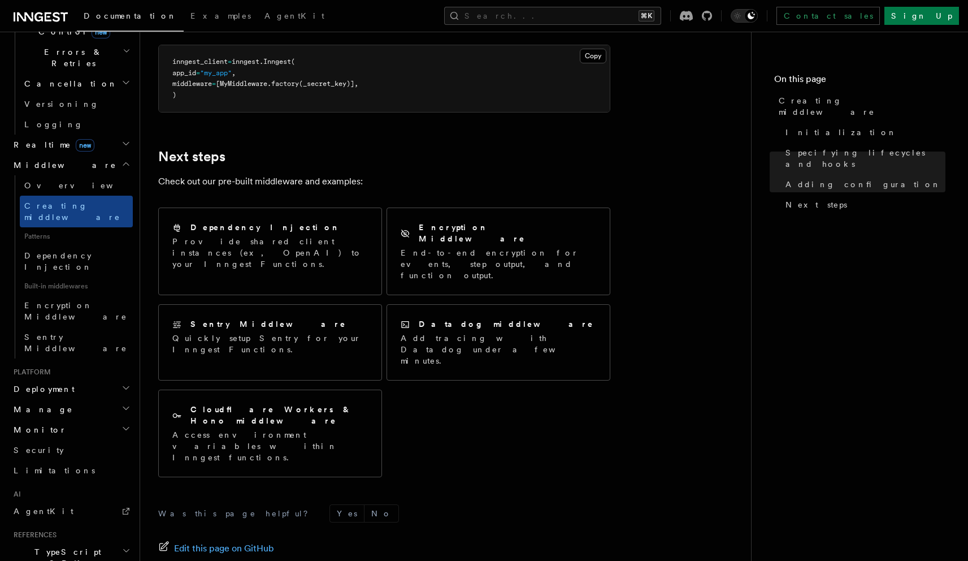
scroll to position [1999, 0]
click at [66, 379] on h2 "Deployment" at bounding box center [71, 389] width 124 height 20
click at [67, 399] on link "Overview" at bounding box center [76, 409] width 113 height 20
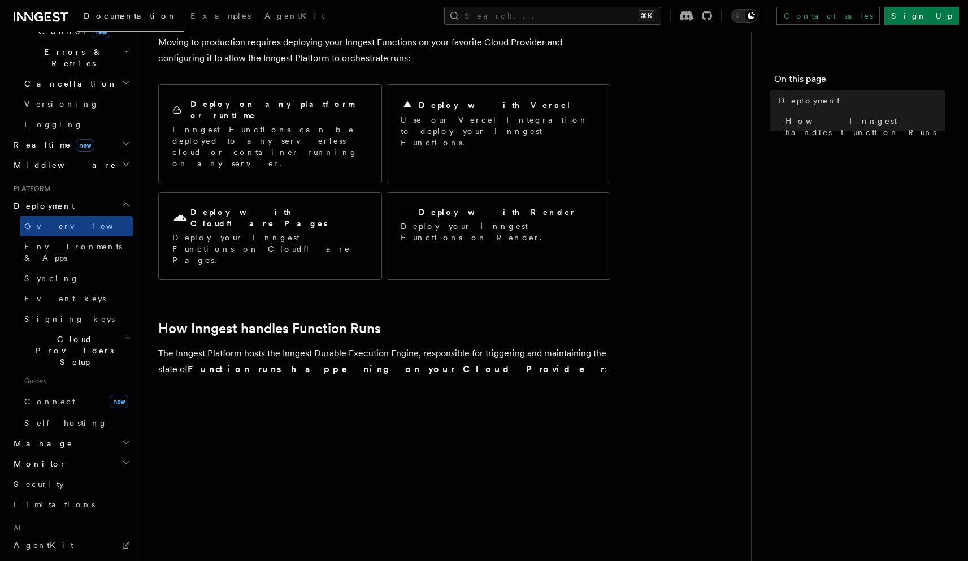
scroll to position [72, 0]
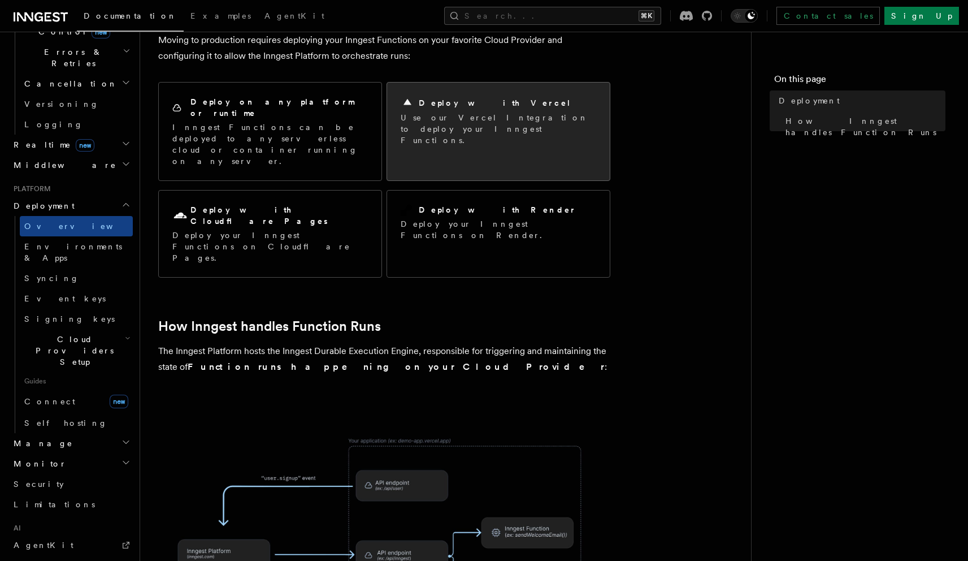
click at [428, 119] on p "Use our Vercel Integration to deploy your Inngest Functions." at bounding box center [499, 129] width 196 height 34
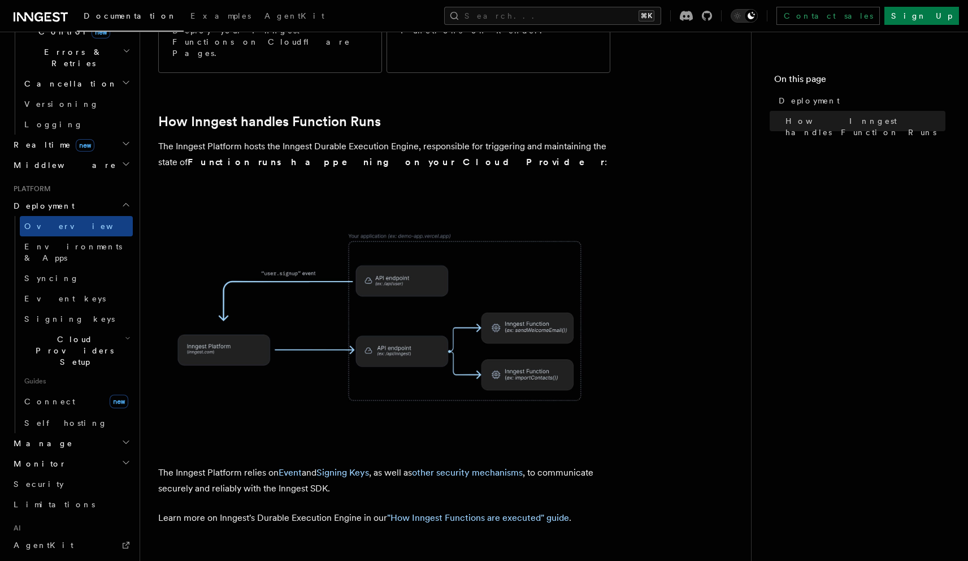
scroll to position [274, 0]
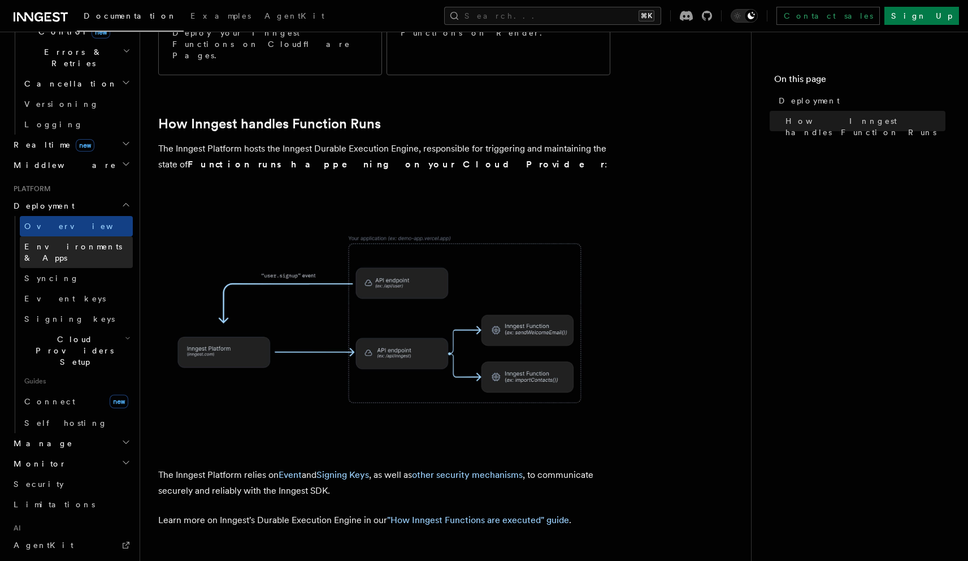
click at [84, 242] on span "Environments & Apps" at bounding box center [73, 252] width 98 height 20
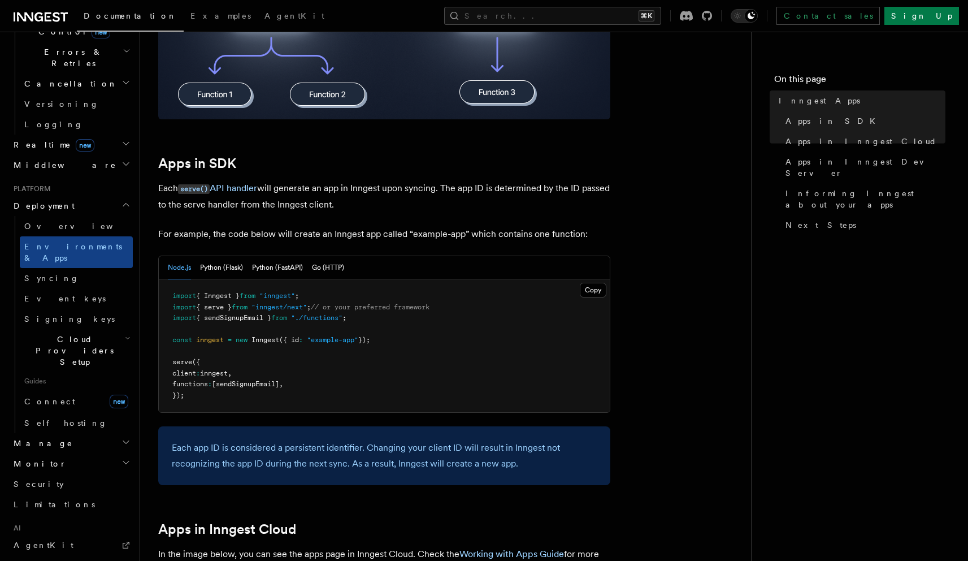
scroll to position [473, 0]
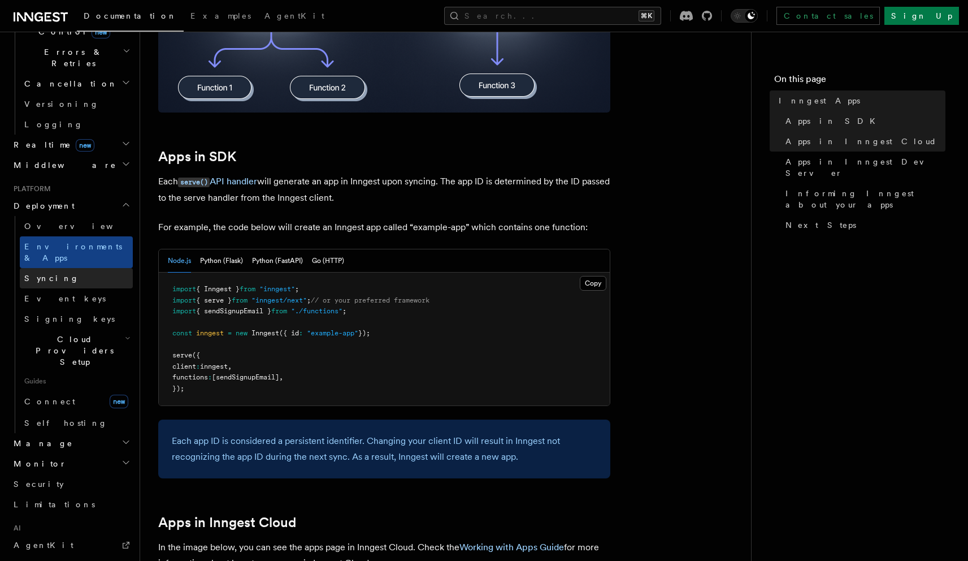
click at [76, 268] on link "Syncing" at bounding box center [76, 278] width 113 height 20
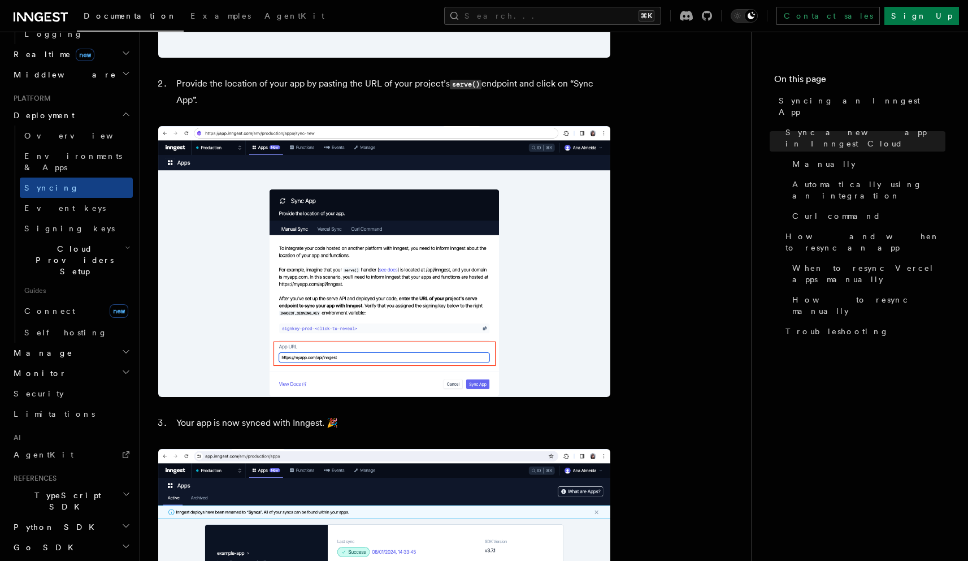
scroll to position [527, 0]
click at [43, 289] on div "Home Quick start Next.js Node.js Python Inngest tour Install the SDK Your first…" at bounding box center [71, 107] width 124 height 1187
click at [50, 408] on span "Limitations" at bounding box center [54, 412] width 81 height 9
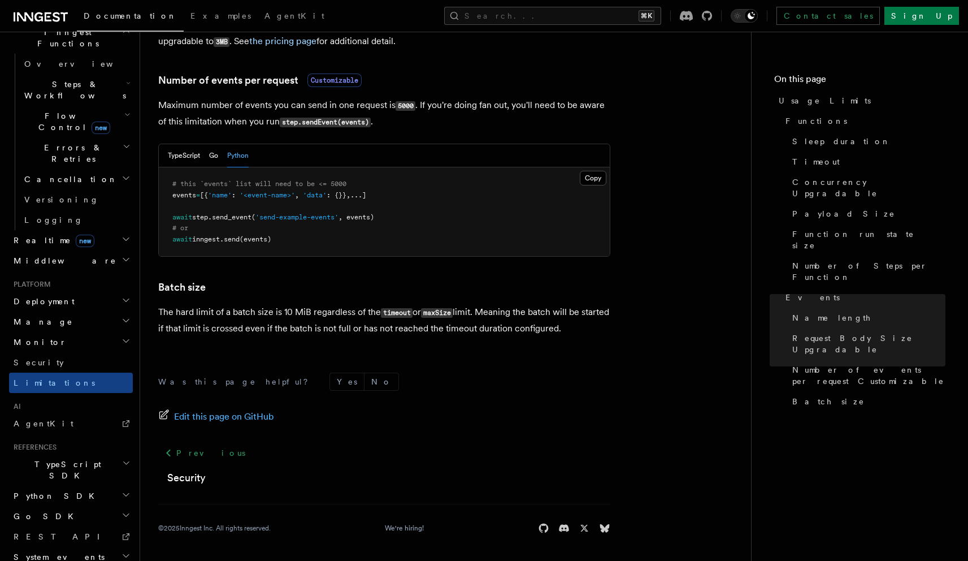
scroll to position [344, 0]
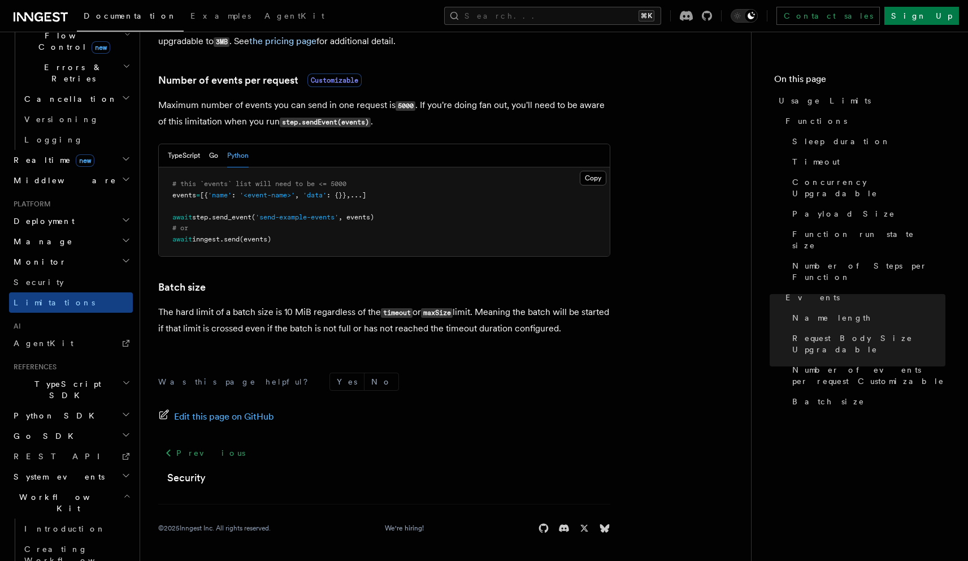
scroll to position [445, 0]
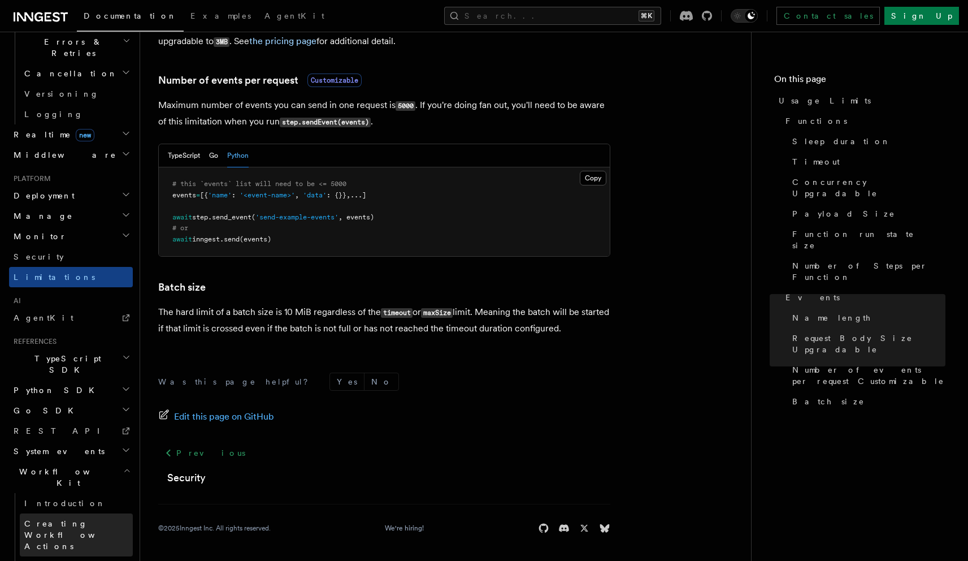
click at [60, 513] on link "Creating Workflow Actions" at bounding box center [76, 534] width 113 height 43
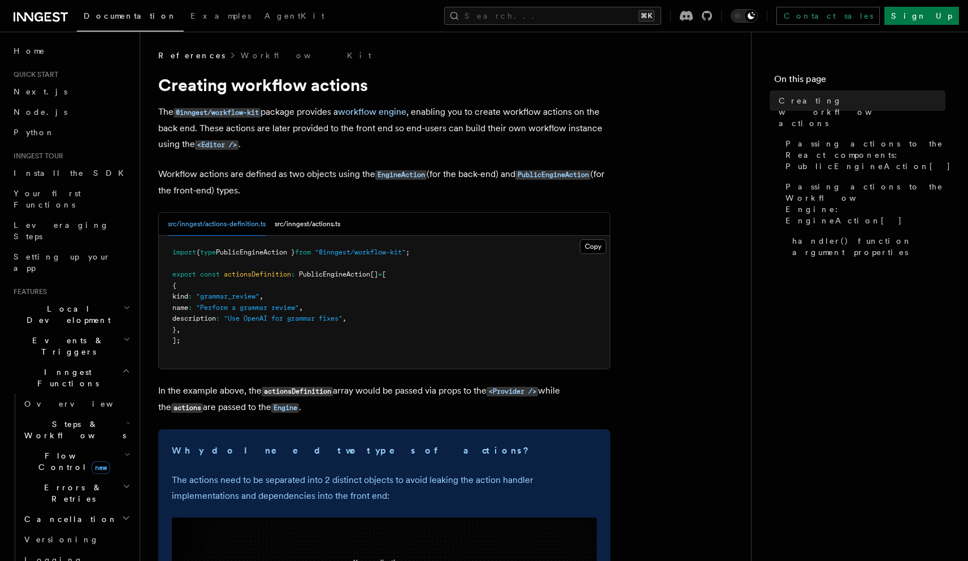
click at [40, 16] on icon at bounding box center [38, 16] width 8 height 9
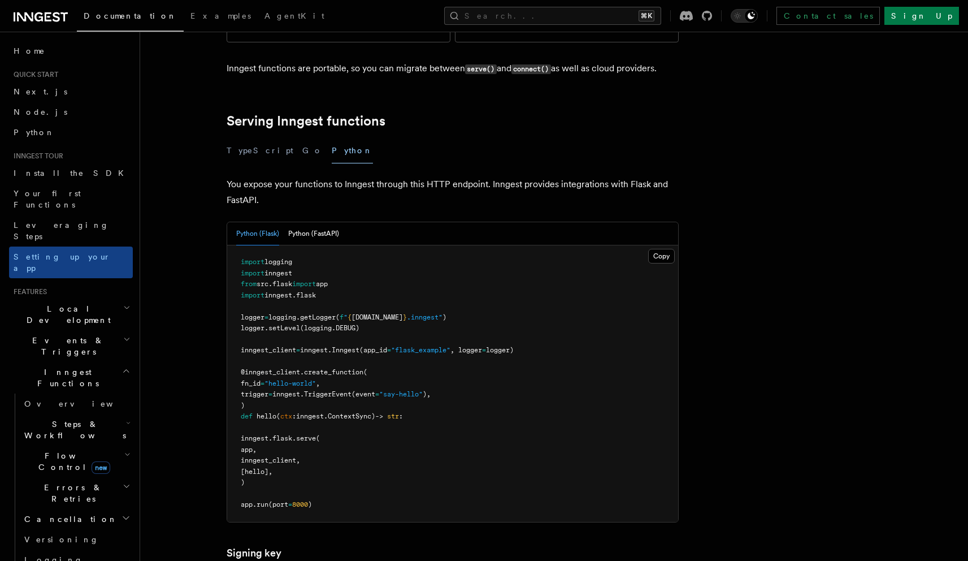
scroll to position [346, 0]
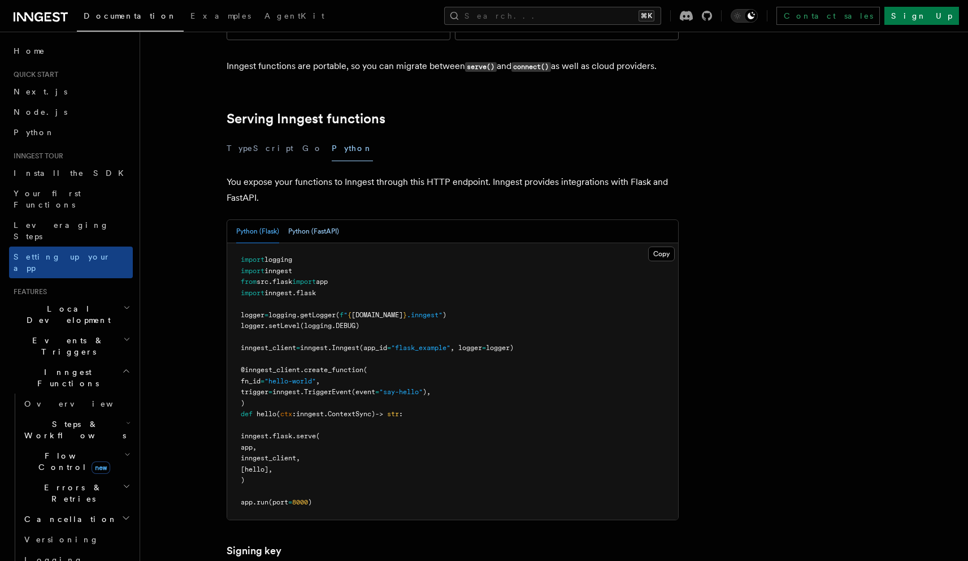
click at [310, 220] on button "Python (FastAPI)" at bounding box center [313, 231] width 51 height 23
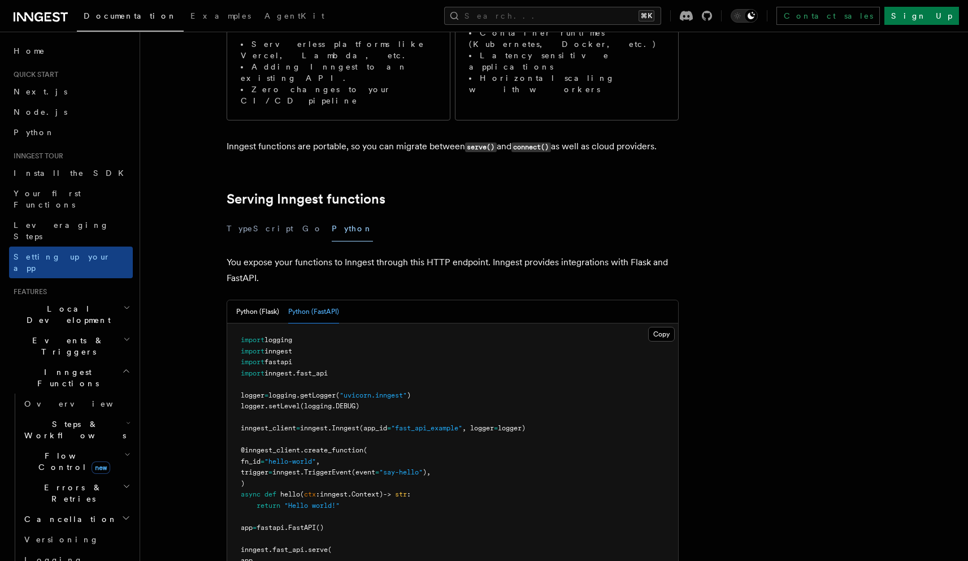
scroll to position [237, 0]
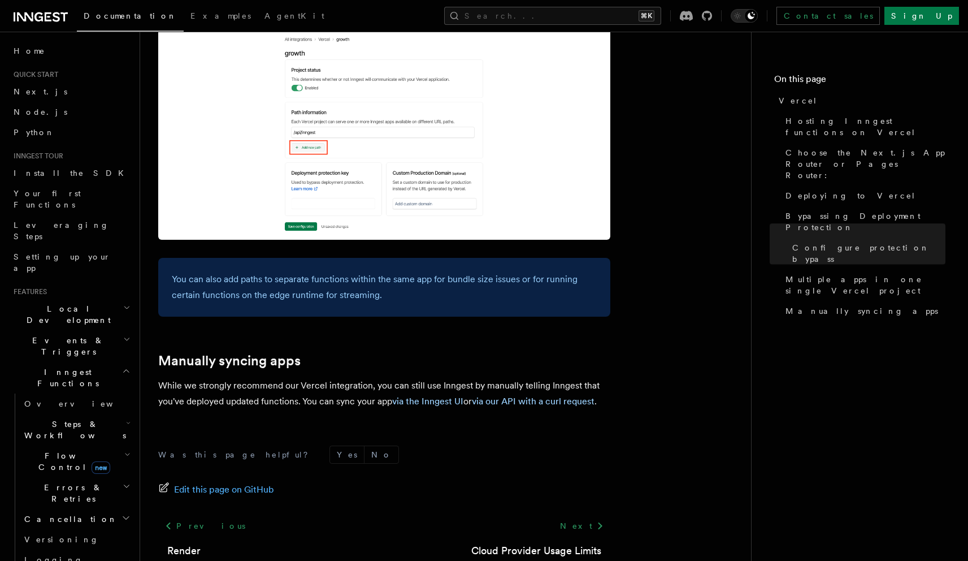
scroll to position [1813, 0]
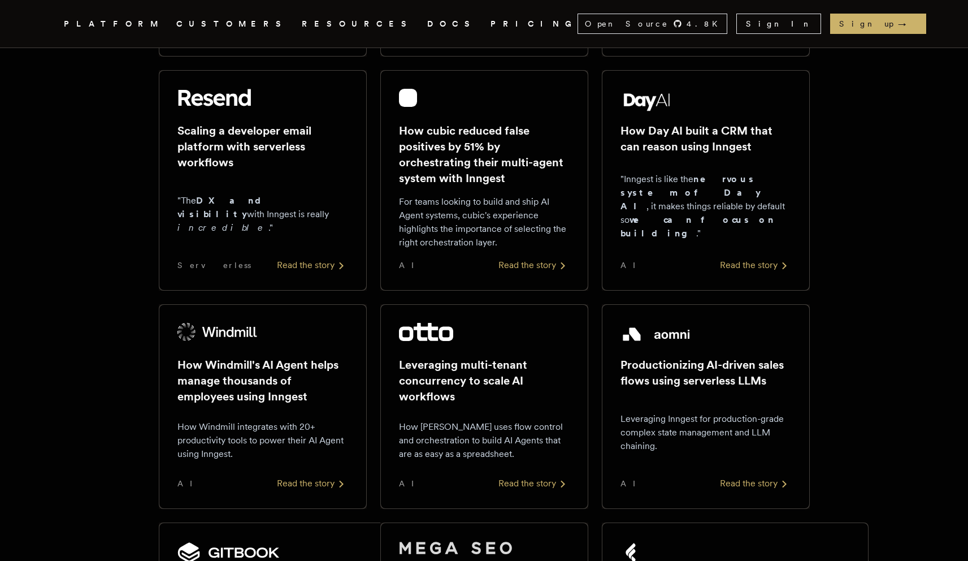
scroll to position [431, 0]
click at [744, 264] on div "Read the story" at bounding box center [755, 265] width 71 height 14
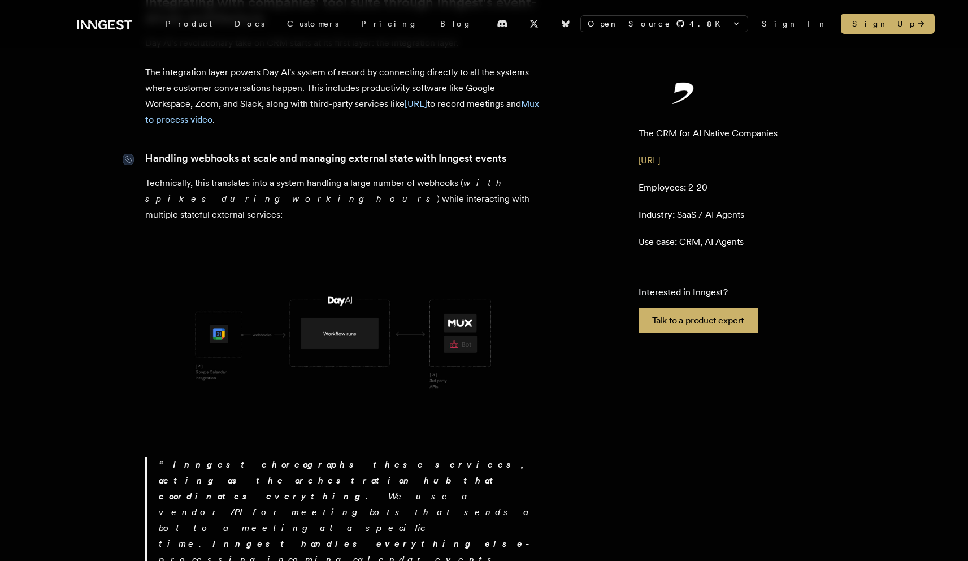
scroll to position [532, 0]
click at [415, 97] on link "[URL]" at bounding box center [416, 102] width 23 height 11
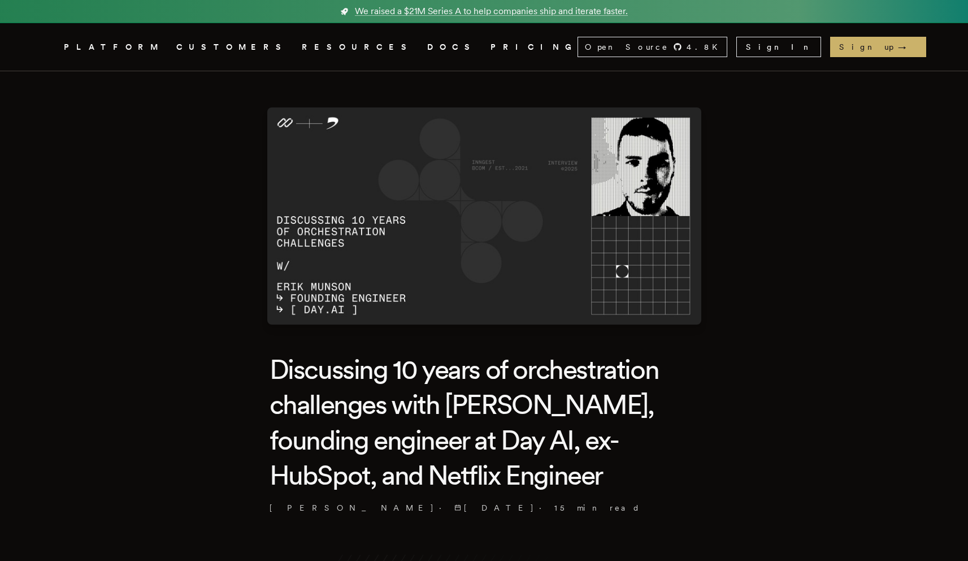
click at [453, 255] on img at bounding box center [484, 215] width 434 height 217
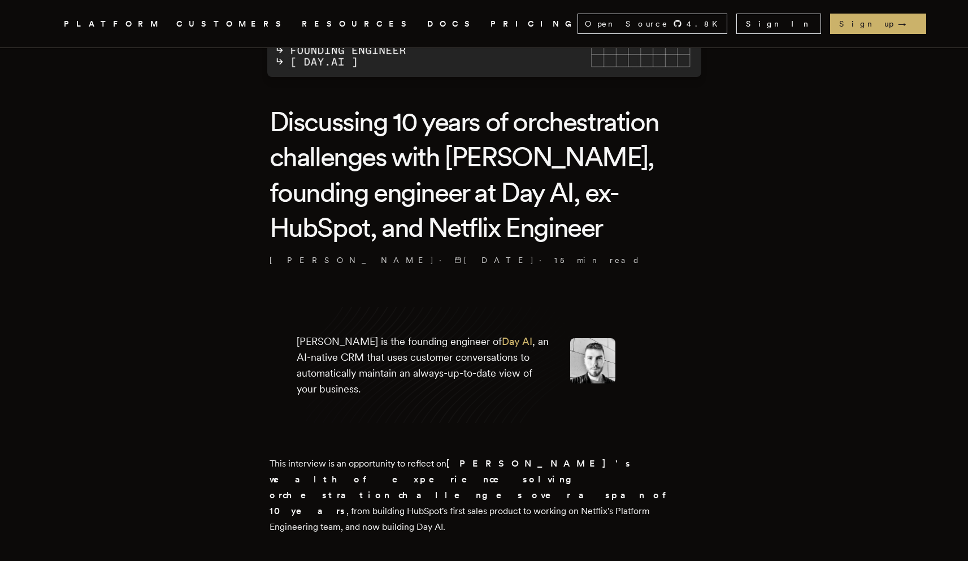
scroll to position [248, 0]
click at [502, 341] on link "Day AI" at bounding box center [517, 341] width 31 height 12
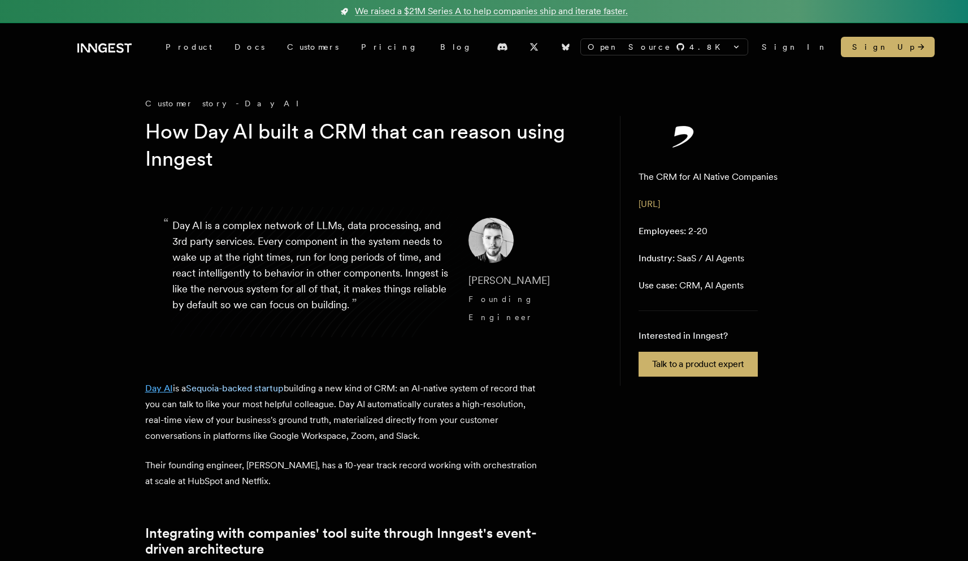
click at [149, 383] on link "Day AI" at bounding box center [159, 388] width 28 height 11
click at [350, 51] on link "Pricing" at bounding box center [389, 47] width 79 height 20
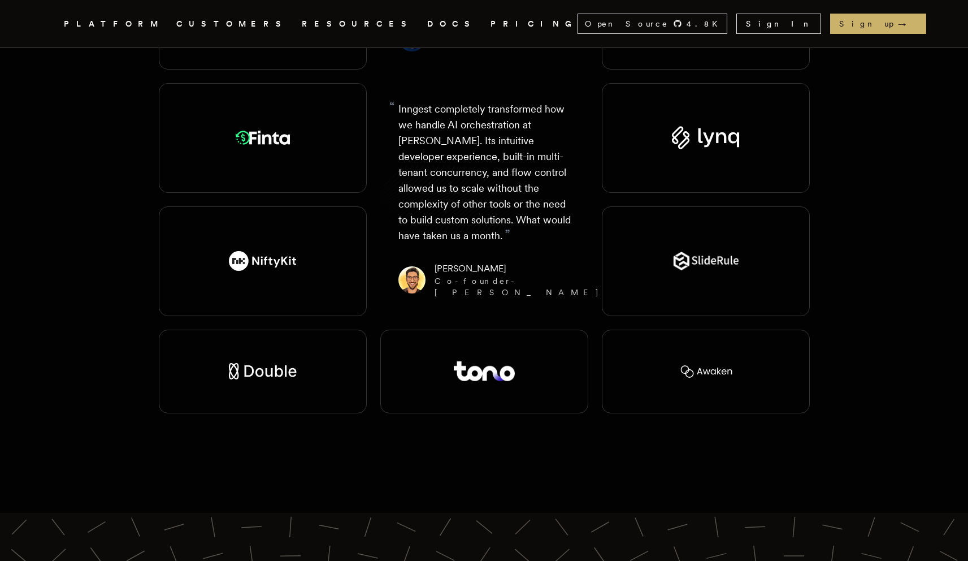
scroll to position [2191, 0]
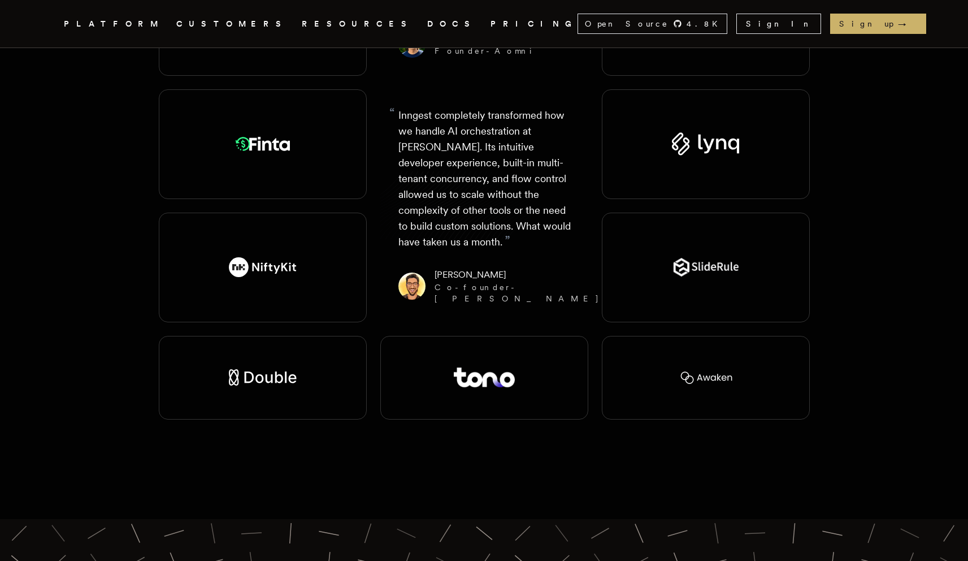
click at [427, 21] on link "DOCS" at bounding box center [452, 24] width 50 height 14
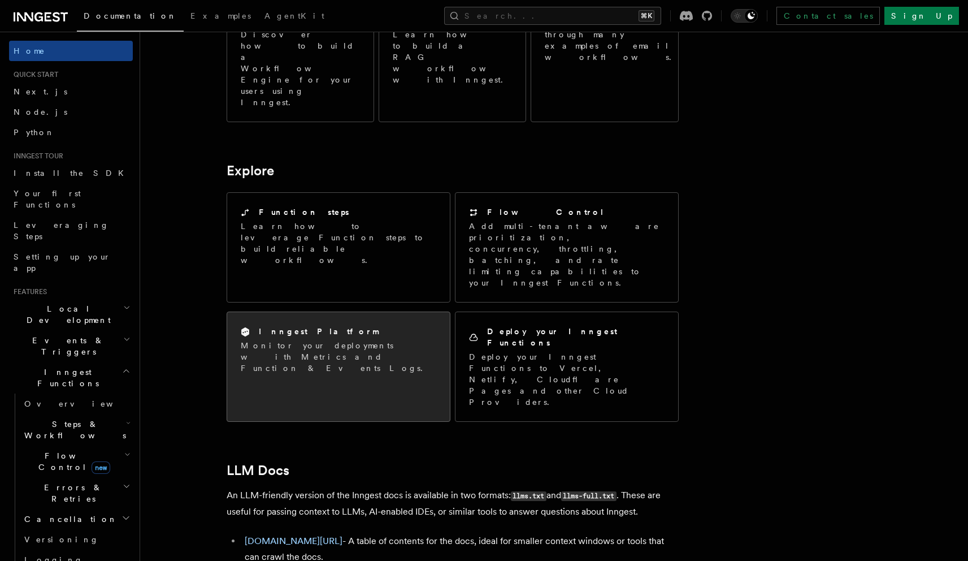
scroll to position [787, 0]
